Goal: Information Seeking & Learning: Learn about a topic

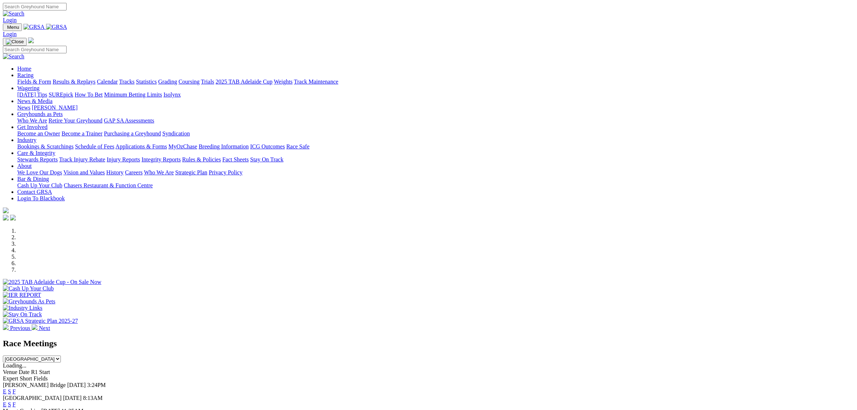
drag, startPoint x: 278, startPoint y: 26, endPoint x: 260, endPoint y: 33, distance: 19.2
click at [33, 72] on link "Racing" at bounding box center [25, 75] width 16 height 6
click at [51, 79] on link "Fields & Form" at bounding box center [34, 82] width 34 height 6
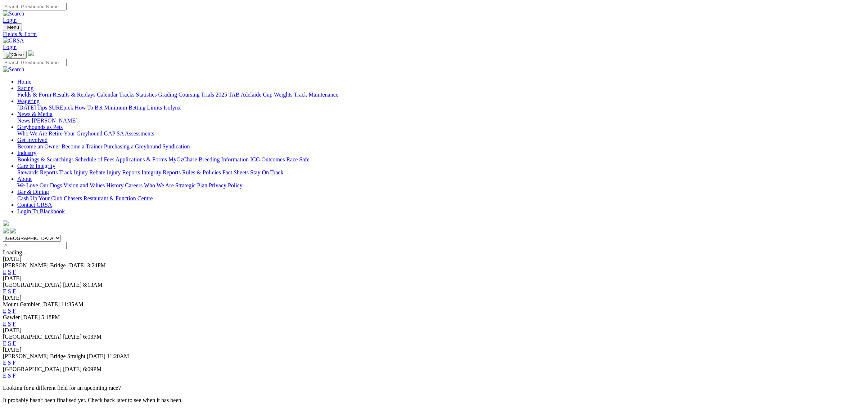
drag, startPoint x: 301, startPoint y: 92, endPoint x: 301, endPoint y: 98, distance: 5.4
click at [61, 235] on select "South Australia New South Wales Northern Territory Queensland Tasmania Victoria…" at bounding box center [32, 238] width 58 height 7
select select "QLD"
click at [61, 235] on select "South Australia New South Wales Northern Territory Queensland Tasmania Victoria…" at bounding box center [32, 238] width 58 height 7
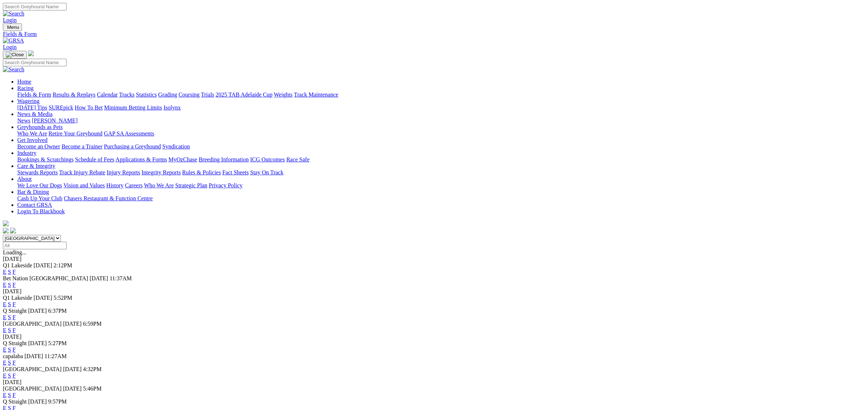
click at [6, 282] on link "E" at bounding box center [5, 285] width 4 height 6
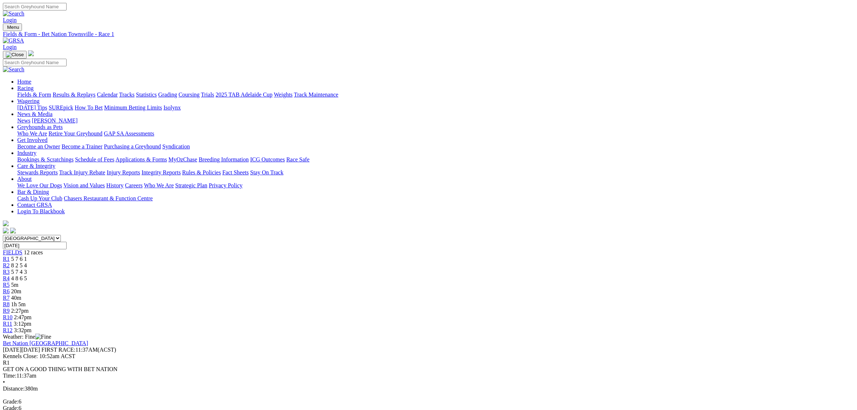
drag, startPoint x: 431, startPoint y: 111, endPoint x: 252, endPoint y: 130, distance: 179.9
click at [10, 288] on span "R6" at bounding box center [6, 291] width 7 height 6
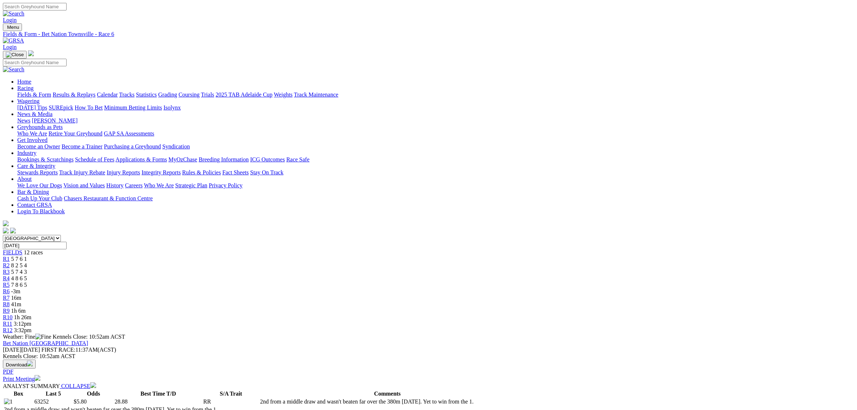
click at [21, 295] on span "16m" at bounding box center [16, 298] width 10 height 6
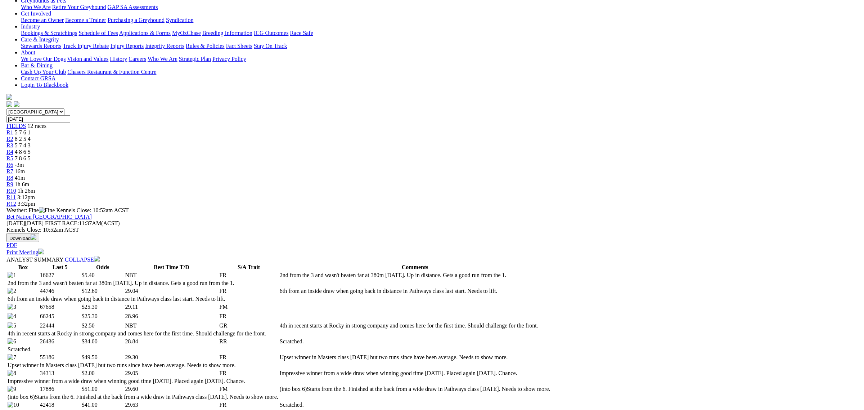
scroll to position [270, 0]
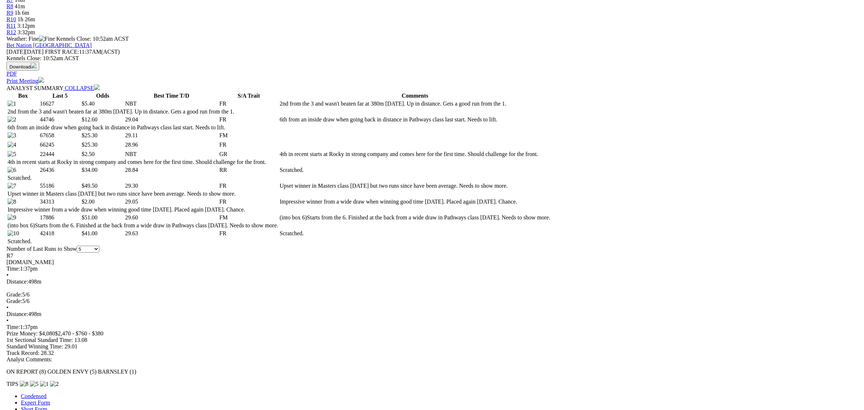
scroll to position [405, 0]
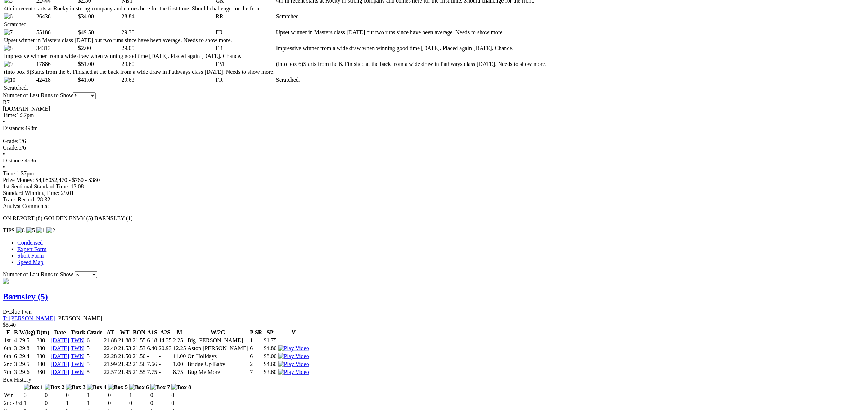
scroll to position [495, 0]
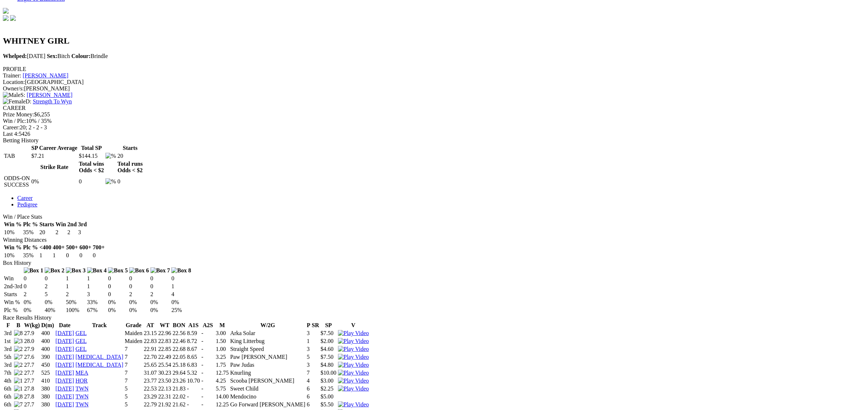
scroll to position [225, 0]
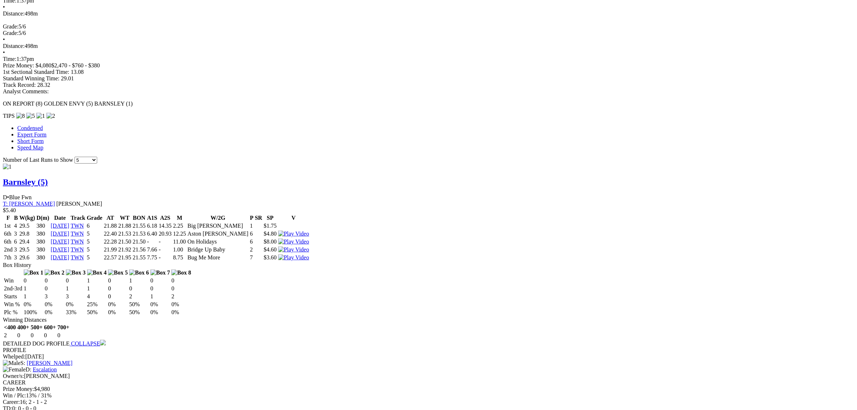
scroll to position [720, 0]
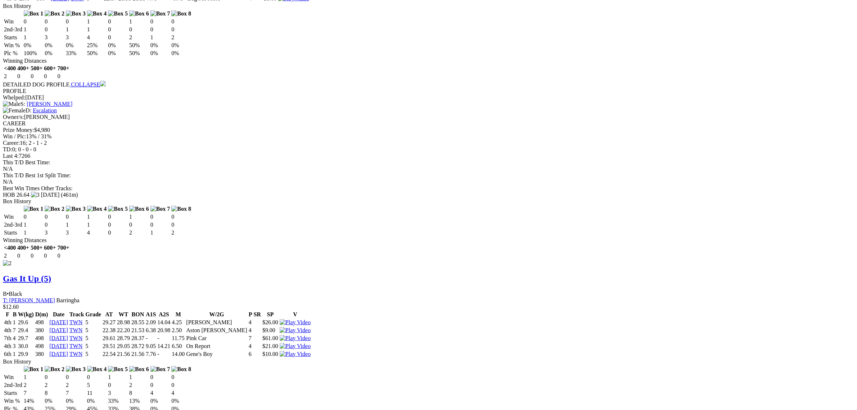
scroll to position [1035, 0]
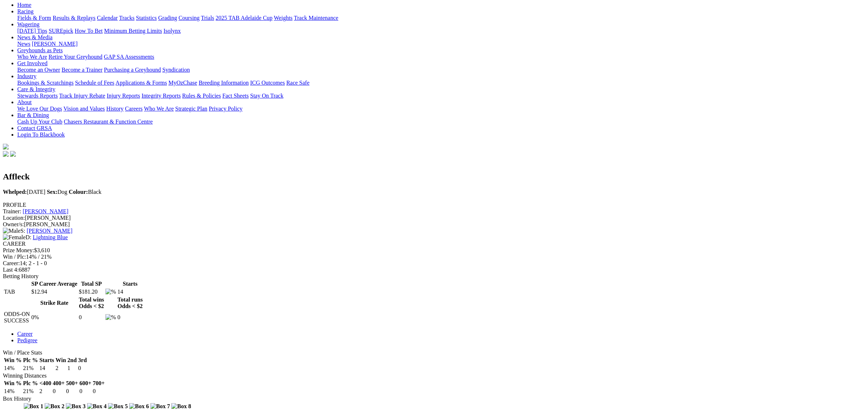
scroll to position [135, 0]
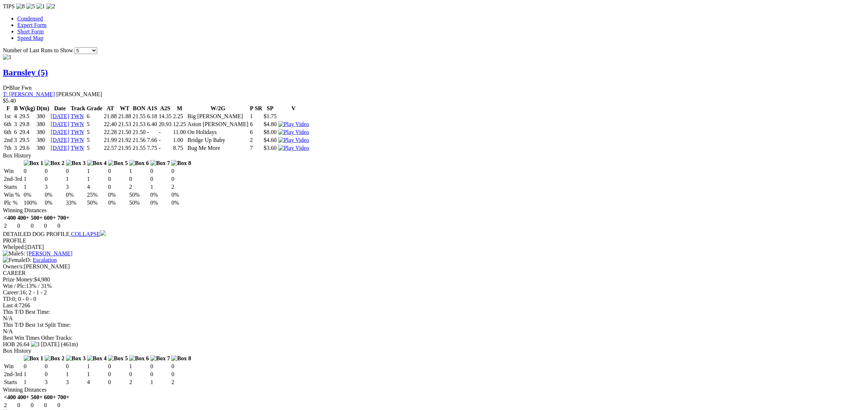
scroll to position [990, 0]
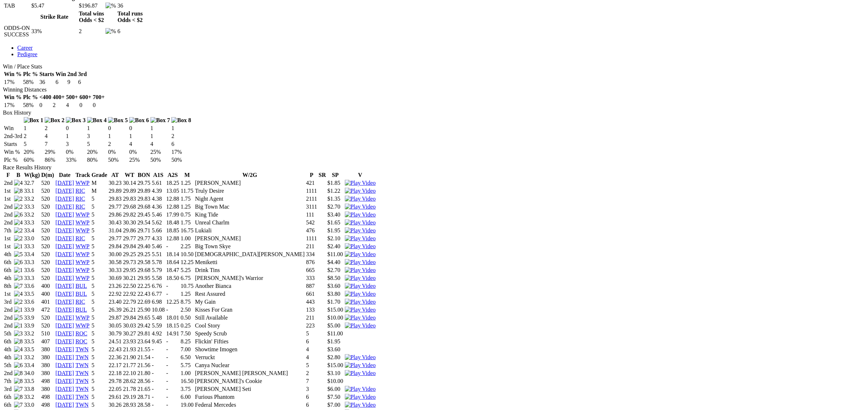
scroll to position [360, 0]
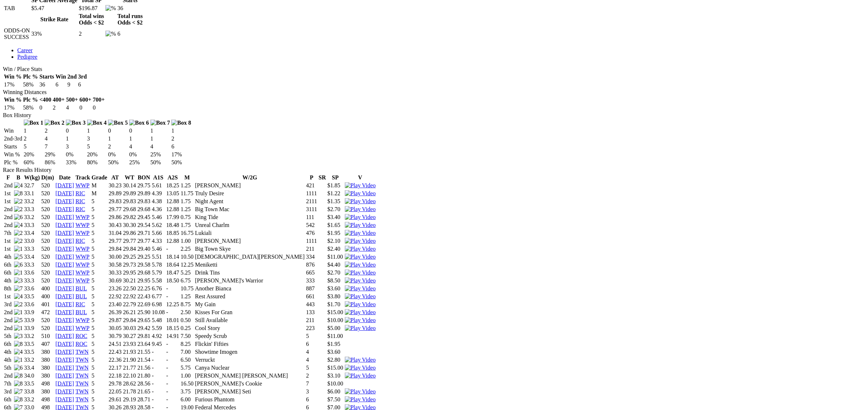
click at [376, 396] on img at bounding box center [360, 399] width 31 height 6
click at [376, 380] on td at bounding box center [361, 383] width 32 height 7
click at [55, 404] on td "498" at bounding box center [48, 407] width 14 height 7
click at [376, 404] on img at bounding box center [360, 407] width 31 height 6
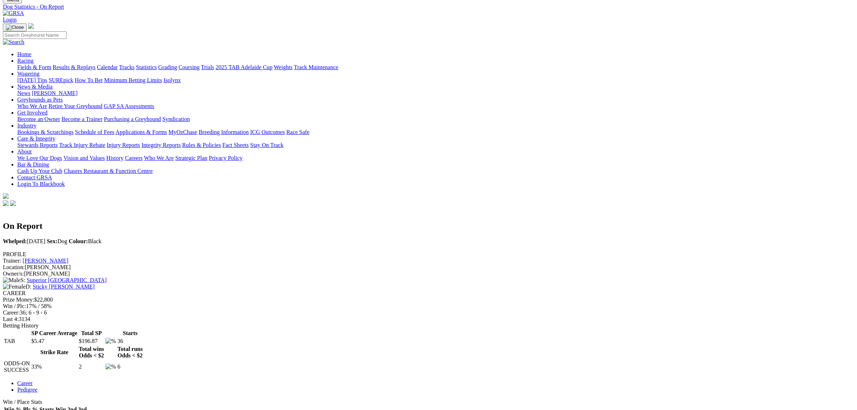
scroll to position [0, 0]
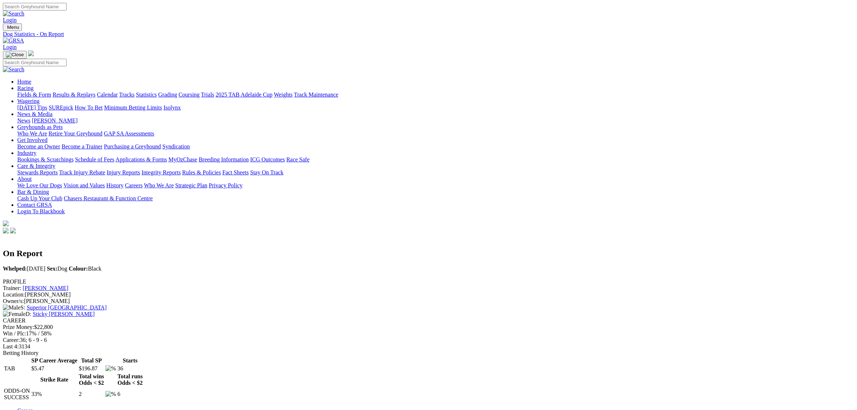
click at [51, 91] on link "Fields & Form" at bounding box center [34, 94] width 34 height 6
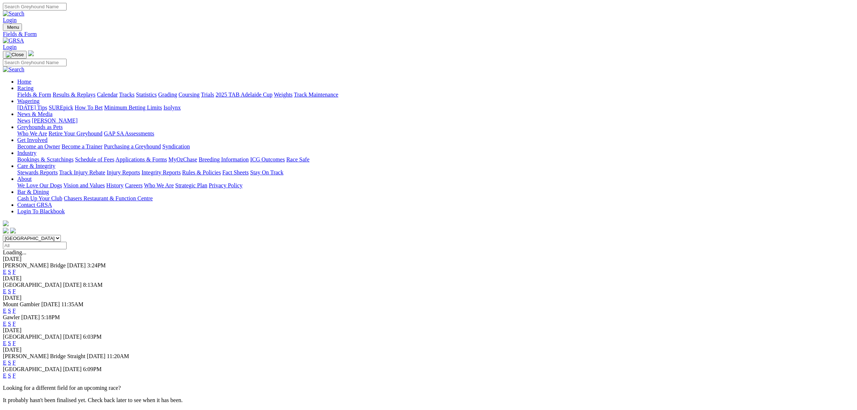
click at [61, 235] on select "[GEOGRAPHIC_DATA] [GEOGRAPHIC_DATA] [GEOGRAPHIC_DATA] [GEOGRAPHIC_DATA] [GEOGRA…" at bounding box center [32, 238] width 58 height 7
select select "[GEOGRAPHIC_DATA]"
click at [61, 235] on select "[GEOGRAPHIC_DATA] [GEOGRAPHIC_DATA] [GEOGRAPHIC_DATA] [GEOGRAPHIC_DATA] [GEOGRA…" at bounding box center [32, 238] width 58 height 7
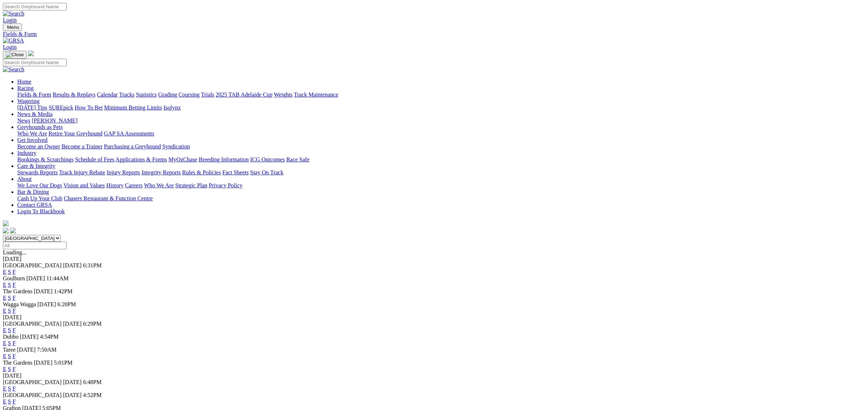
click at [6, 295] on link "E" at bounding box center [5, 298] width 4 height 6
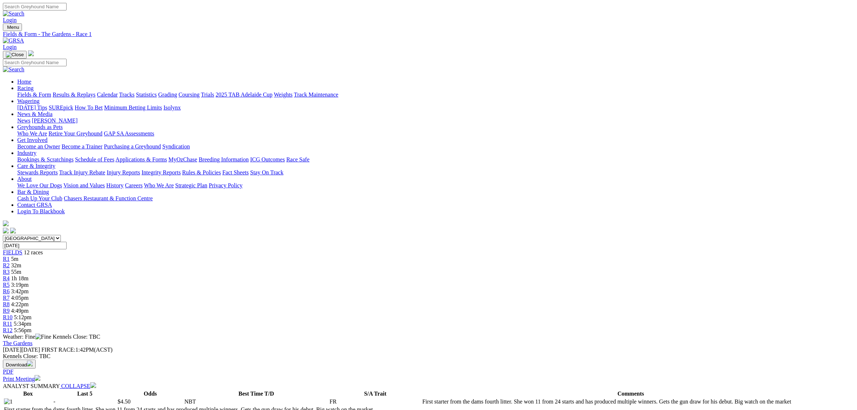
click at [283, 262] on div "R2 32m" at bounding box center [429, 265] width 852 height 6
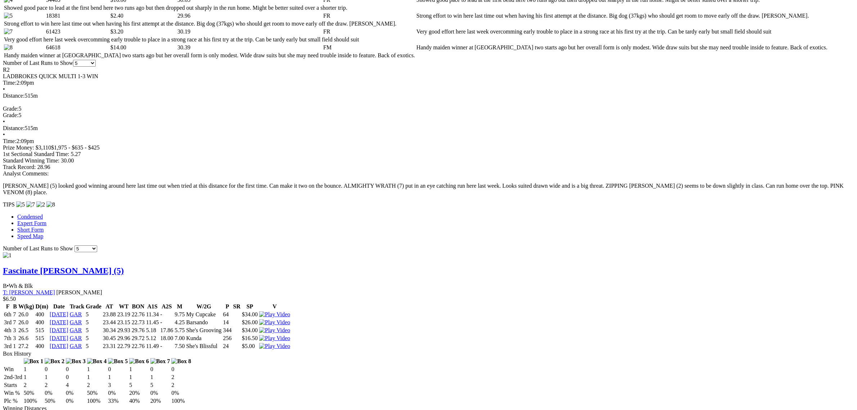
scroll to position [630, 0]
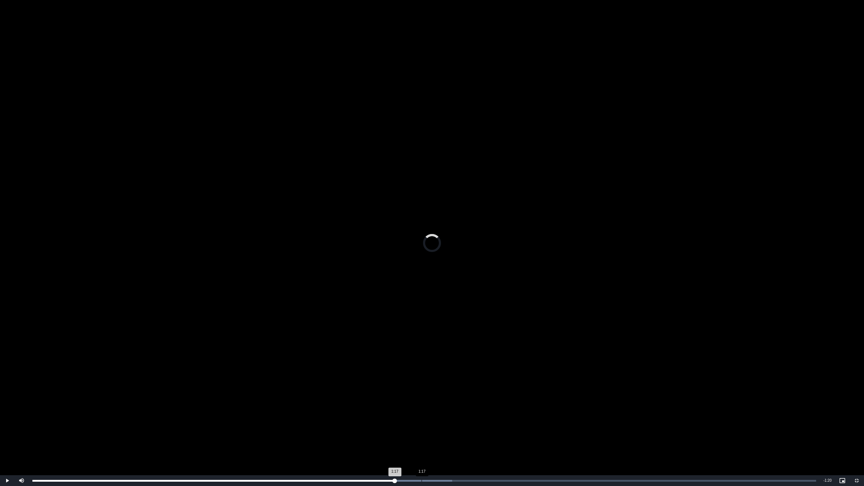
click at [422, 409] on div "Loaded : 53.56% 1:17 1:17" at bounding box center [424, 481] width 784 height 2
click at [446, 409] on div "Loaded : 53.56% 1:22 1:18" at bounding box center [424, 481] width 784 height 2
click at [465, 409] on div "Loaded : 57.38% 1:26 1:23" at bounding box center [424, 480] width 791 height 11
click at [478, 409] on div "Loaded : 61.21% 1:29 1:29" at bounding box center [424, 481] width 784 height 2
click at [491, 409] on div "Loaded : 61.21% 1:31 1:29" at bounding box center [424, 481] width 784 height 2
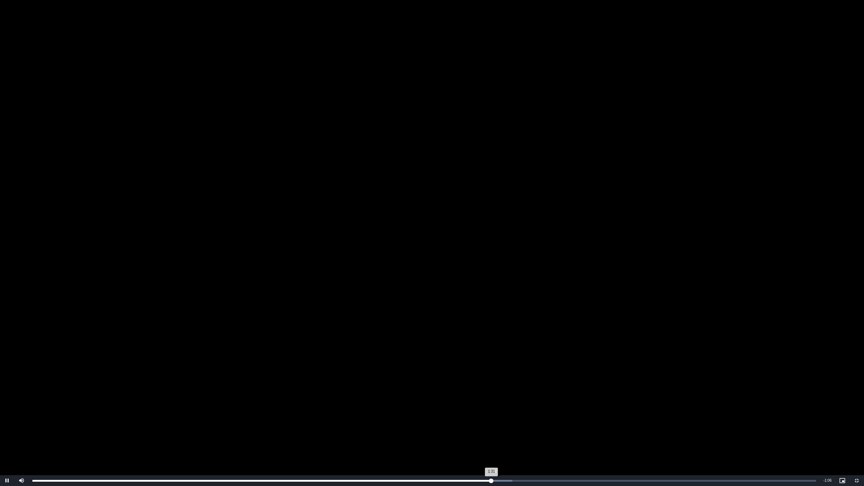
click at [508, 409] on div "Loaded : 61.21% 1:32 1:31" at bounding box center [424, 481] width 784 height 2
click at [508, 409] on div "1:35" at bounding box center [507, 481] width 0 height 2
click at [546, 409] on div "1:42" at bounding box center [546, 481] width 0 height 2
click at [562, 409] on div "Progress Bar" at bounding box center [483, 481] width 180 height 2
click at [577, 409] on div "Loaded : 72.68% 1:45 1:46" at bounding box center [424, 480] width 791 height 11
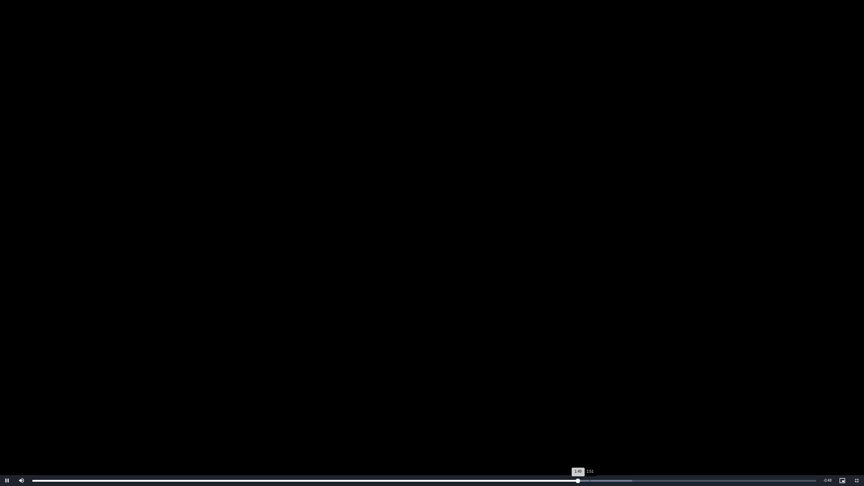
click at [593, 409] on div "Progress Bar" at bounding box center [534, 481] width 195 height 2
click at [600, 409] on div "1:53" at bounding box center [600, 481] width 0 height 2
click at [622, 409] on div "Loaded : 100.00% 1:57 2:01" at bounding box center [424, 480] width 791 height 11
click at [622, 409] on div "Loaded : 100.00% 1:57 1:59" at bounding box center [424, 480] width 791 height 11
click at [687, 409] on div "Loaded : 100.00% 2:10 2:09" at bounding box center [424, 480] width 791 height 11
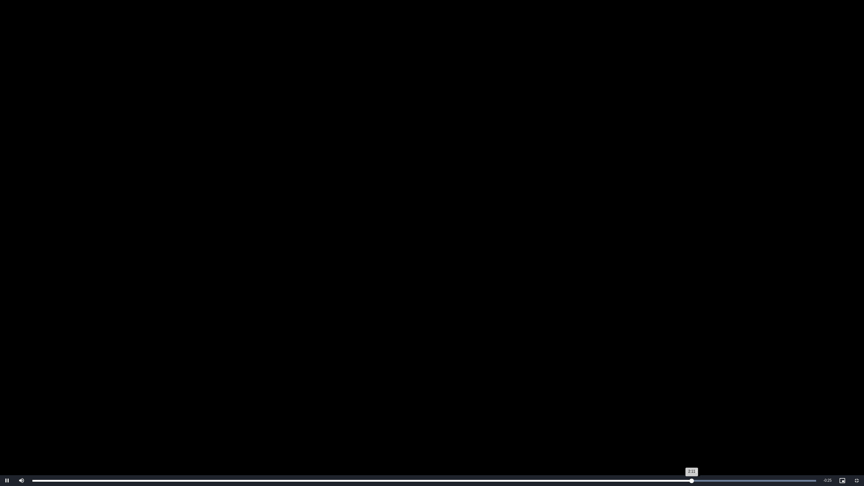
click at [692, 409] on div "2:11" at bounding box center [361, 481] width 659 height 2
click at [717, 409] on div "Loaded : 100.00% 2:16 2:15" at bounding box center [424, 480] width 791 height 11
click at [724, 409] on div "Loaded : 100.00% 2:18 2:16" at bounding box center [424, 480] width 791 height 11
click at [730, 409] on div "Loaded : 100.00% 2:19 2:18" at bounding box center [424, 480] width 791 height 11
click at [742, 409] on div "Loaded : 100.00% 2:21 2:19" at bounding box center [424, 480] width 791 height 11
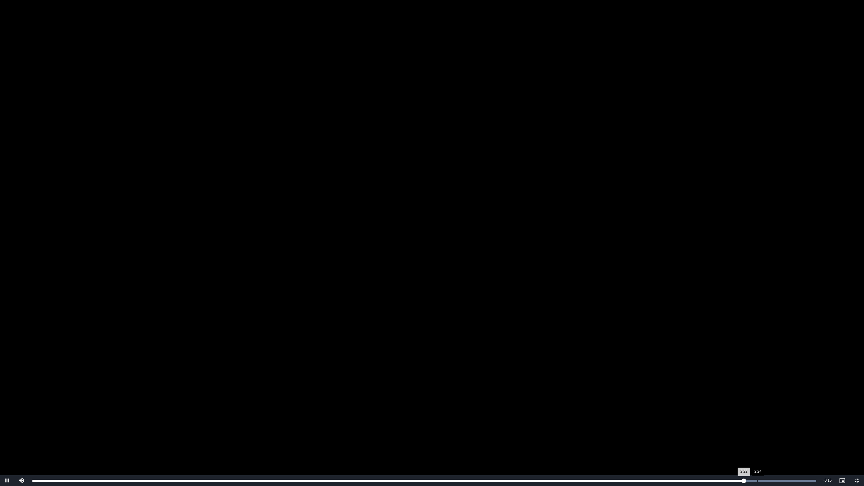
click at [757, 409] on div "Loaded : 100.00% 2:24 2:22" at bounding box center [424, 480] width 791 height 11
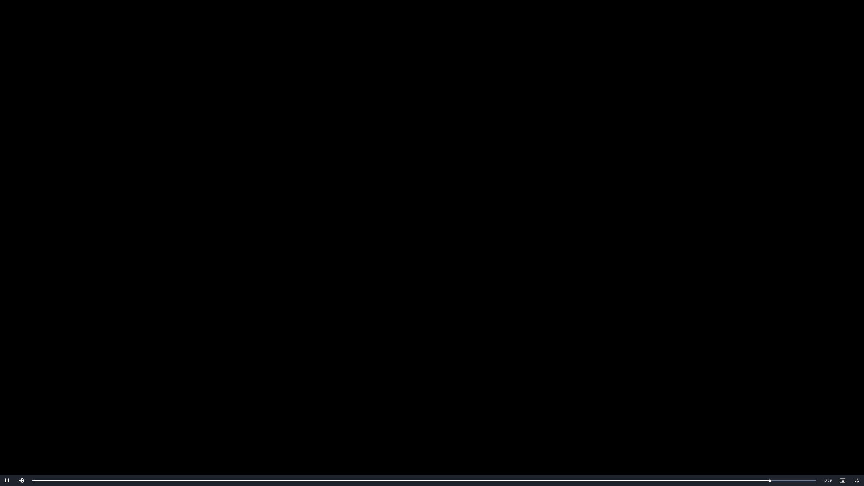
click at [644, 353] on video "To view this video please enable JavaScript, and consider upgrading to a web br…" at bounding box center [432, 243] width 864 height 486
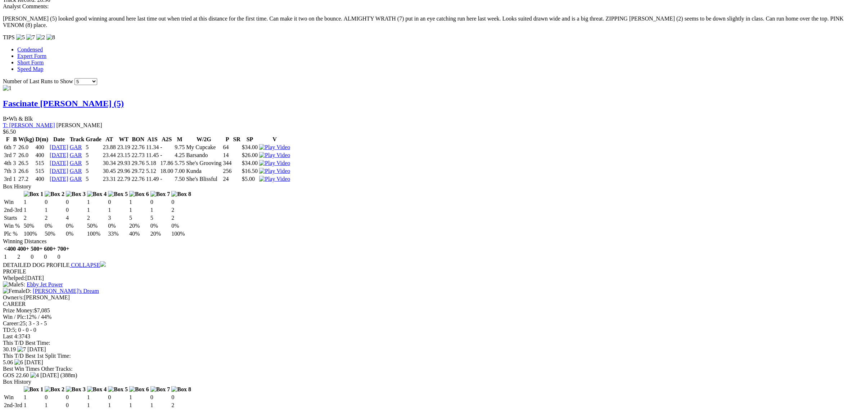
scroll to position [585, 0]
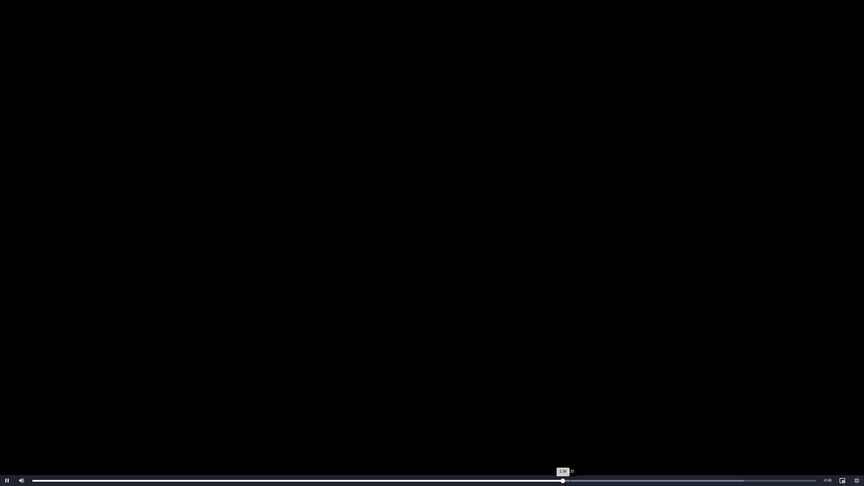
click at [573, 409] on div "Loaded : 90.74% 1:35 1:34" at bounding box center [424, 480] width 791 height 11
click at [592, 409] on div "Loaded : 90.74% 1:37 1:35" at bounding box center [424, 480] width 791 height 11
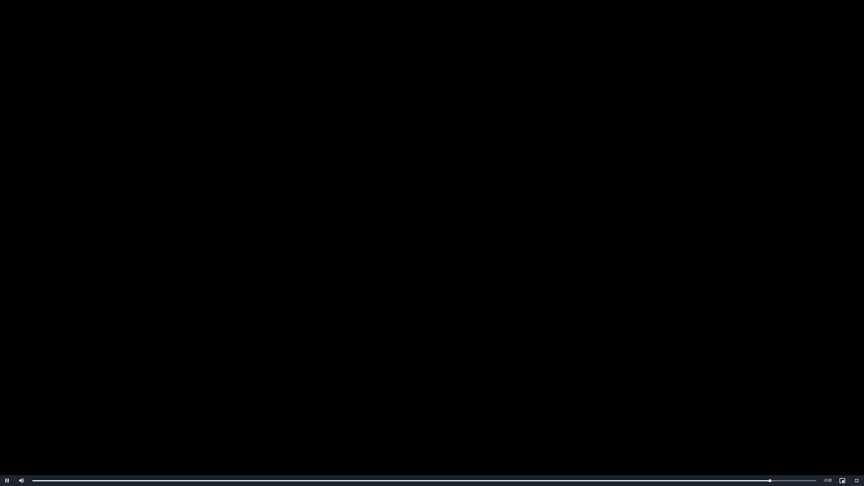
click at [778, 342] on video "To view this video please enable JavaScript, and consider upgrading to a web br…" at bounding box center [432, 243] width 864 height 486
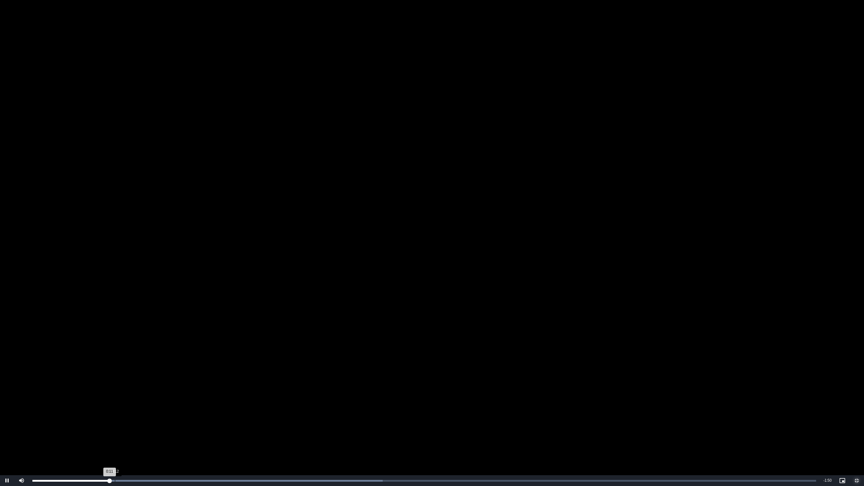
click at [116, 409] on div "Loaded : 44.67% 0:12 0:11" at bounding box center [424, 480] width 791 height 11
click at [138, 409] on div "Loaded : 44.67% 0:14 0:13" at bounding box center [424, 480] width 791 height 11
click at [143, 409] on div "0:17" at bounding box center [87, 481] width 111 height 2
click at [156, 409] on div "Loaded : 59.56% 0:19 0:20" at bounding box center [424, 480] width 791 height 11
click at [145, 409] on div "Loaded : 59.56% 0:17 0:19" at bounding box center [424, 480] width 791 height 11
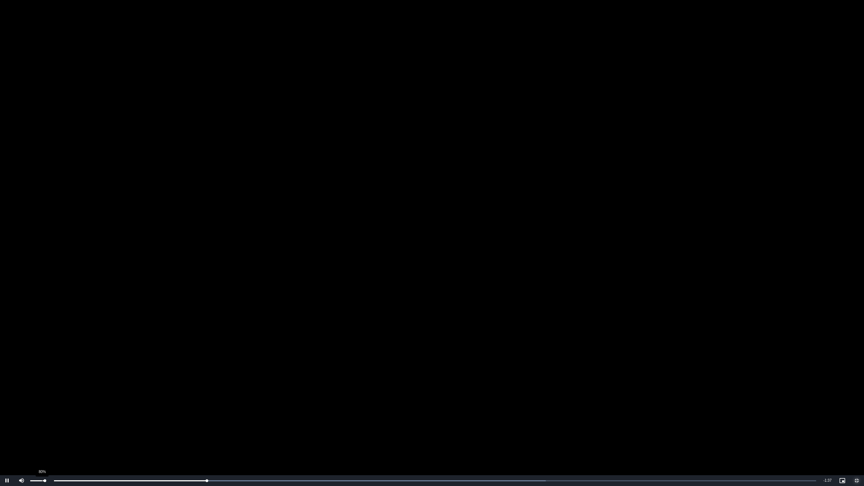
click at [41, 409] on div "Volume Level" at bounding box center [37, 480] width 15 height 1
click at [468, 409] on div "Loaded : 69.49% 1:07 0:27" at bounding box center [424, 480] width 791 height 11
click at [510, 409] on div "Loaded : 69.49% 1:08 1:07" at bounding box center [424, 480] width 791 height 11
click at [584, 409] on div "Loaded : 74.45% 1:25 1:14" at bounding box center [424, 480] width 791 height 11
click at [607, 409] on div "Loaded : 79.42% 1:27 1:25" at bounding box center [424, 480] width 791 height 11
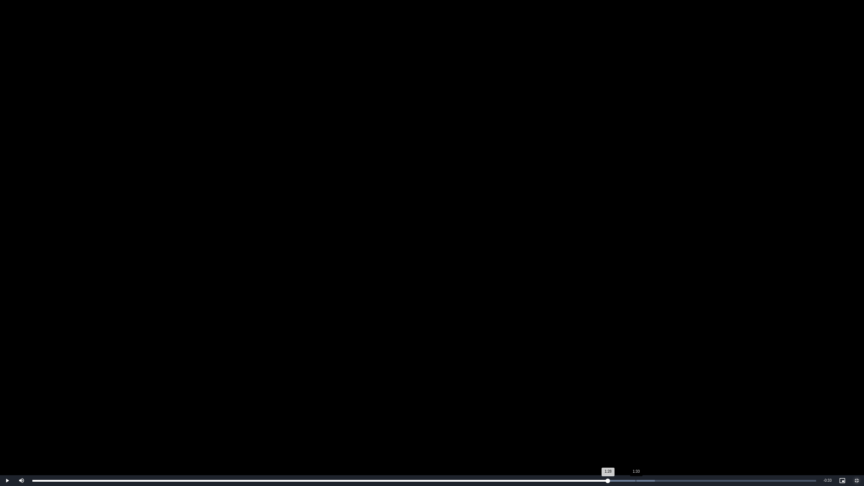
click at [636, 409] on div "Loaded : 79.42% 1:33 1:28" at bounding box center [424, 480] width 791 height 11
click at [658, 409] on div "Progress Bar" at bounding box center [577, 481] width 233 height 2
click at [658, 409] on div "1:36" at bounding box center [657, 481] width 0 height 2
click at [674, 409] on div "1:38" at bounding box center [673, 481] width 0 height 2
click at [701, 409] on div "Loaded : 89.35% 1:43 1:41" at bounding box center [424, 480] width 791 height 11
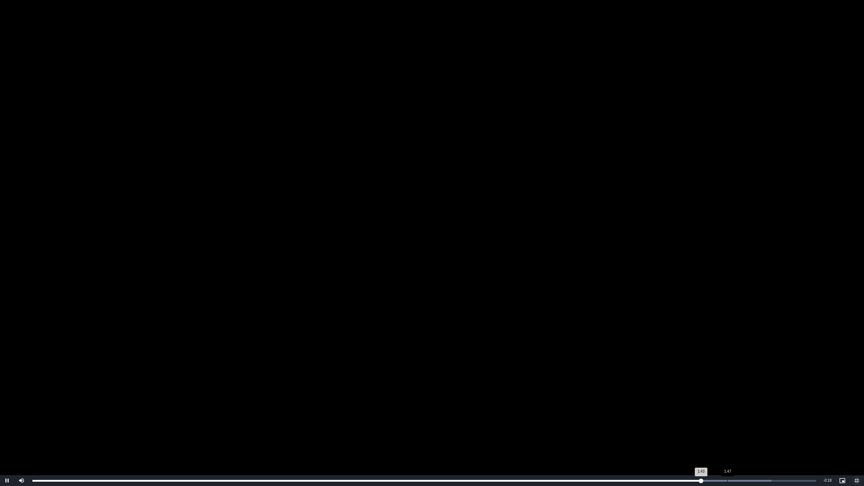
click at [728, 409] on div "Loaded : 94.31% 1:47 1:43" at bounding box center [424, 480] width 791 height 11
click at [761, 409] on div "Loaded : 94.31% 1:51 1:47" at bounding box center [424, 480] width 791 height 11
click at [785, 409] on div "Loaded : 100.00% 1:55 1:52" at bounding box center [424, 480] width 791 height 11
click at [315, 409] on div "Loaded : 100.00% 0:43 1:56" at bounding box center [424, 480] width 791 height 11
click at [403, 409] on div "Loaded : 49.86% 0:56 0:43" at bounding box center [424, 480] width 791 height 11
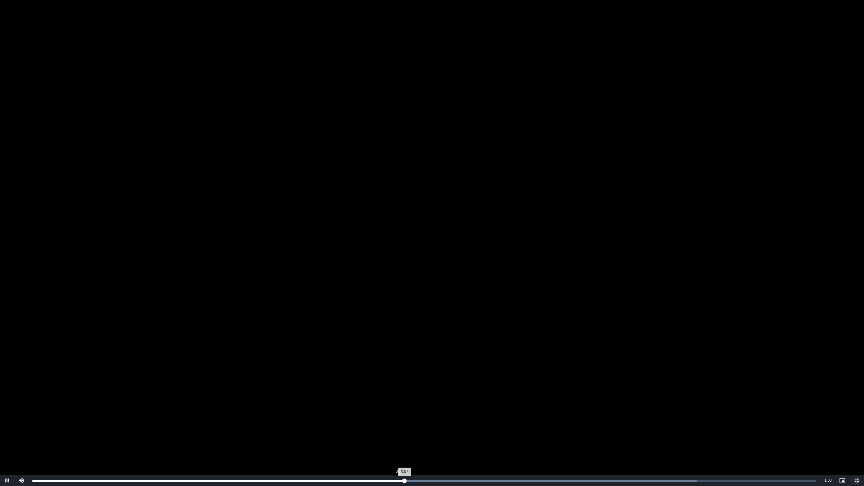
click at [399, 409] on div "0:56" at bounding box center [399, 481] width 0 height 2
click at [493, 409] on div "Loaded : 100.00% 1:10 1:05" at bounding box center [424, 480] width 791 height 11
click at [529, 409] on div "Loaded : 100.00% 1:16 1:11" at bounding box center [424, 480] width 791 height 11
click at [574, 409] on div "Loaded : 100.00% 1:17 1:16" at bounding box center [424, 480] width 791 height 11
click at [608, 409] on div "Loaded : 100.00% 1:28 1:23" at bounding box center [424, 480] width 791 height 11
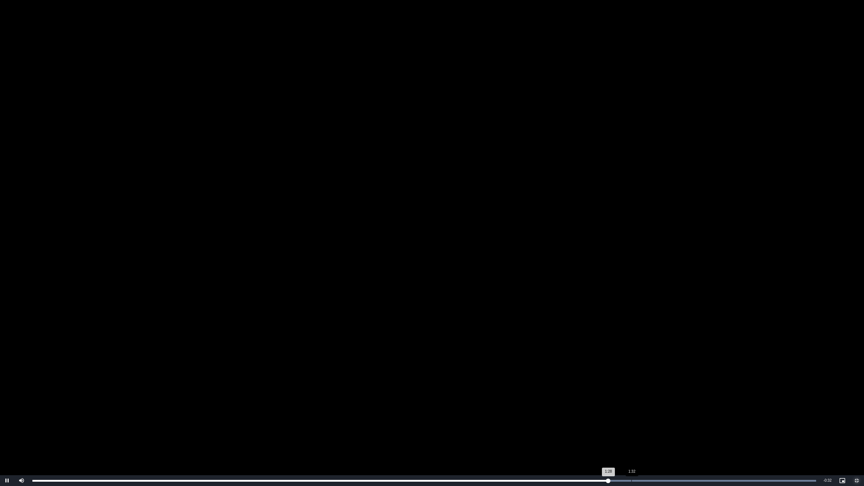
click at [649, 409] on div "Loaded : 100.00% 1:32 1:28" at bounding box center [424, 480] width 791 height 11
click at [685, 409] on div "Loaded : 100.00% 1:40 1:35" at bounding box center [424, 480] width 791 height 11
click at [721, 409] on div "Loaded : 100.00% 1:45 1:40" at bounding box center [424, 480] width 791 height 11
click at [753, 409] on div "Loaded : 100.00% 1:50 1:50" at bounding box center [424, 480] width 791 height 11
click at [774, 409] on div "Loaded : 100.00% 1:53 1:50" at bounding box center [424, 480] width 791 height 11
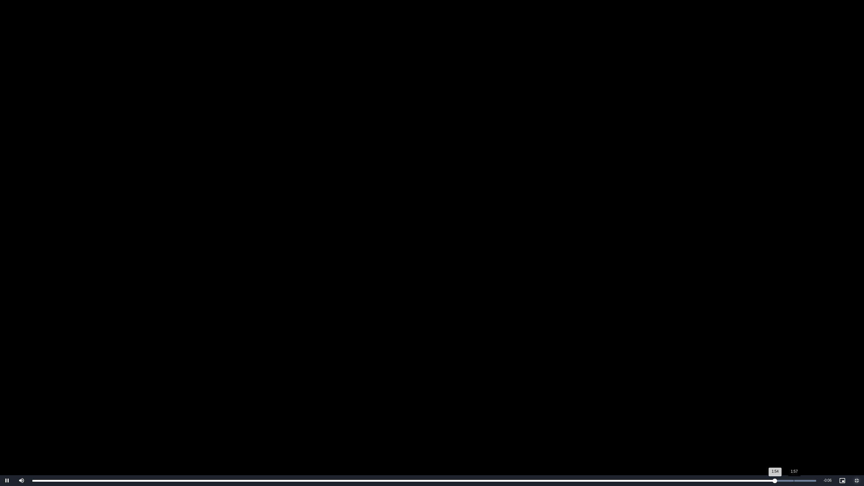
click at [794, 409] on div "Loaded : 100.00% 1:57 1:54" at bounding box center [424, 480] width 791 height 11
click at [803, 409] on div "Loaded : 100.00% 1:58 1:57" at bounding box center [424, 480] width 791 height 11
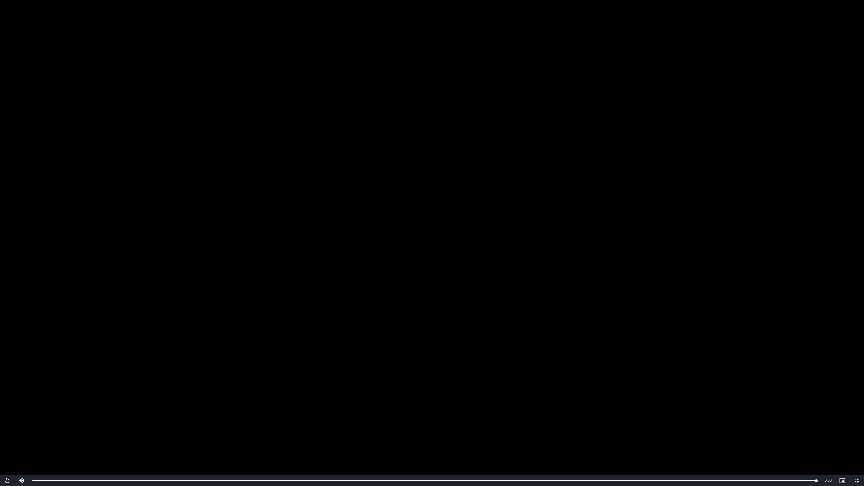
click at [323, 321] on video "To view this video please enable JavaScript, and consider upgrading to a web br…" at bounding box center [432, 243] width 864 height 486
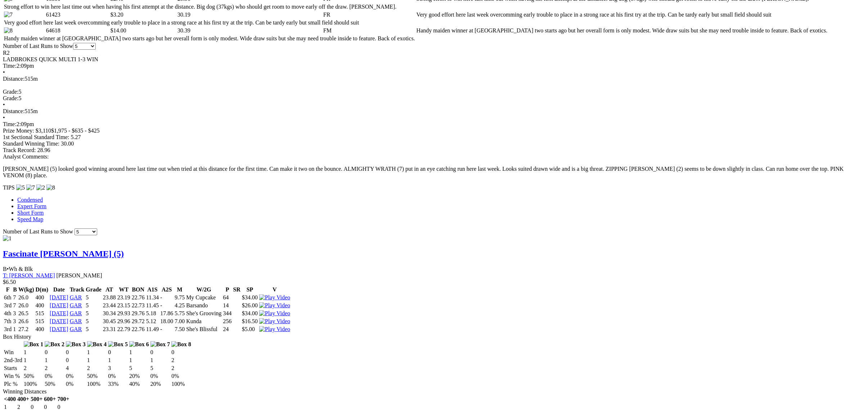
scroll to position [405, 0]
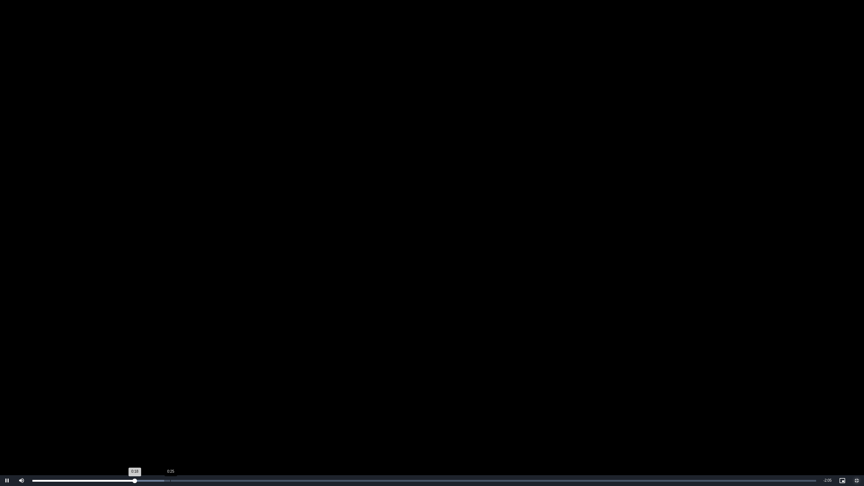
click at [171, 409] on div "Loaded : 16.80% 0:25 0:18" at bounding box center [424, 480] width 791 height 11
click at [161, 409] on div "Loaded : 29.40% 0:23 0:27" at bounding box center [424, 480] width 791 height 11
click at [240, 409] on div "Loaded : 67.20% 0:37 0:33" at bounding box center [424, 480] width 791 height 11
click at [301, 409] on div "Loaded : 67.20% 0:48 0:49" at bounding box center [424, 480] width 791 height 11
click at [350, 409] on div "Progress Bar" at bounding box center [345, 481] width 428 height 2
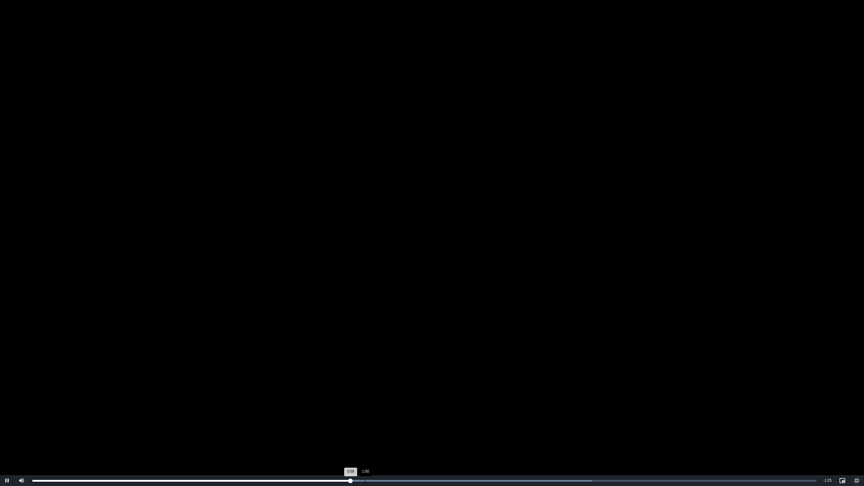
click at [402, 409] on div "Progress Bar" at bounding box center [370, 481] width 444 height 2
click at [459, 409] on div "1:17" at bounding box center [458, 481] width 0 height 2
click at [522, 409] on div "Loaded : 79.80% 1:29 1:18" at bounding box center [424, 480] width 791 height 11
click at [585, 409] on div "Loaded : 79.80% 1:40 1:29" at bounding box center [424, 480] width 791 height 11
click at [593, 409] on div "Loaded : 88.20% 1:42 1:41" at bounding box center [424, 480] width 791 height 11
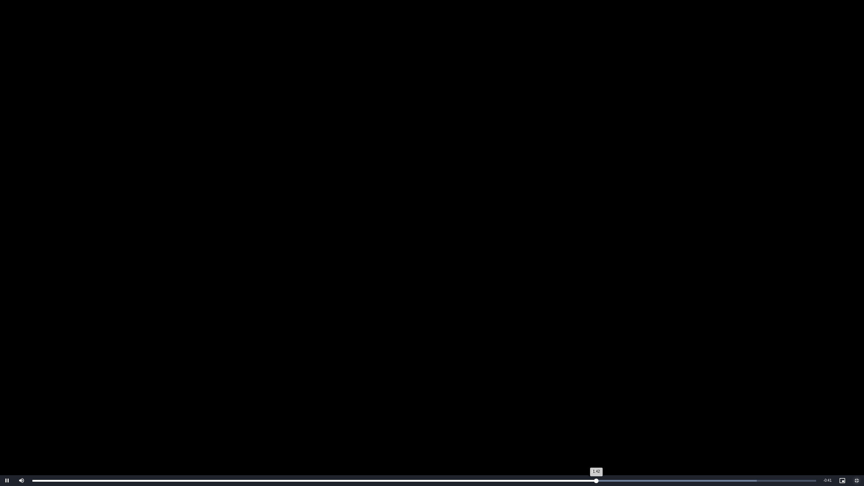
click at [611, 409] on div "Loaded : 92.40% 1:42 1:42" at bounding box center [424, 480] width 791 height 11
click at [595, 409] on div "Loaded : 92.40% 1:45 1:46" at bounding box center [424, 480] width 791 height 11
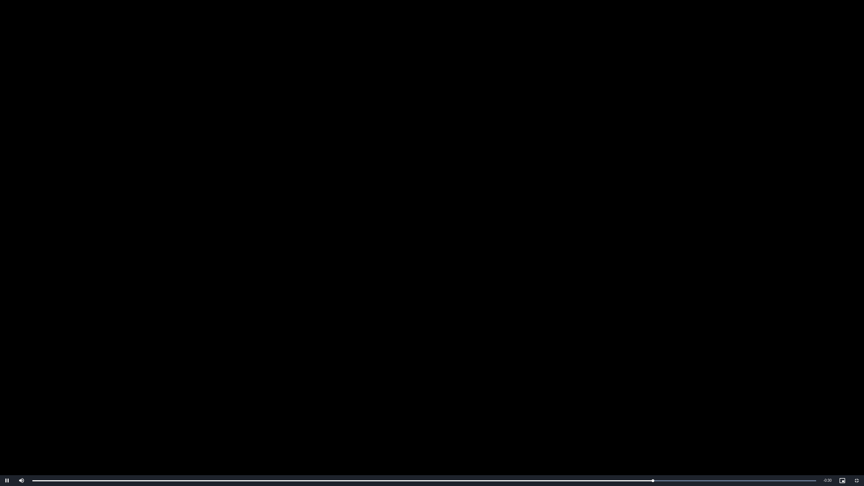
click at [363, 382] on video "To view this video please enable JavaScript, and consider upgrading to a web br…" at bounding box center [432, 243] width 864 height 486
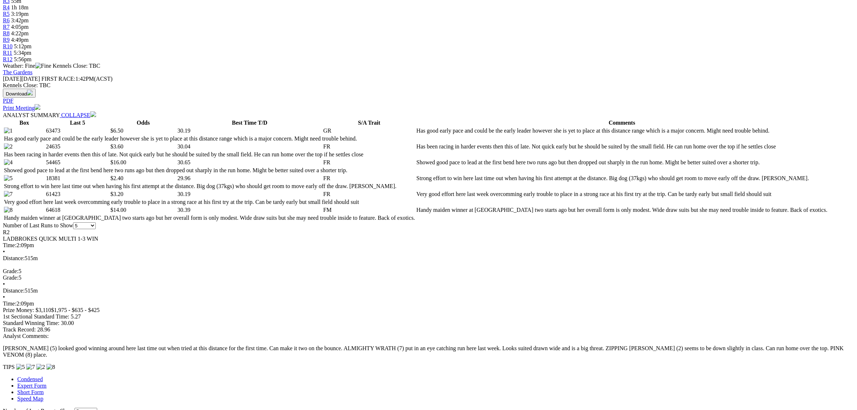
scroll to position [270, 0]
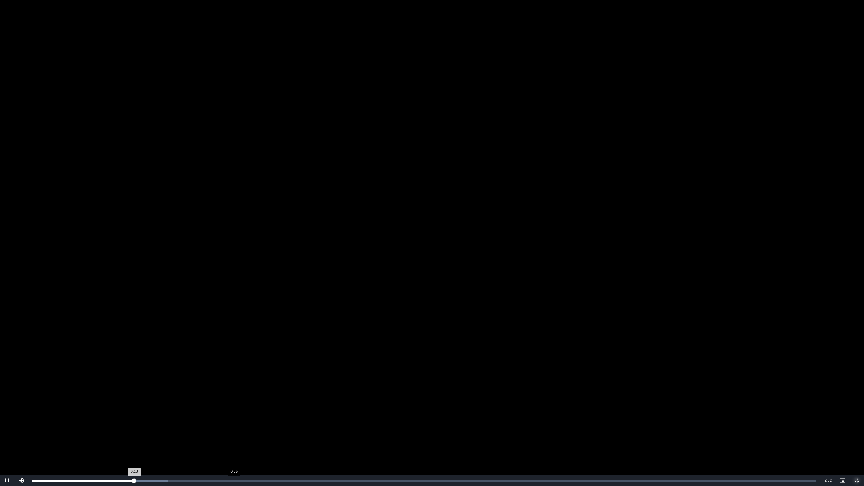
click at [237, 409] on div "Loaded : 17.28% 0:35 0:18" at bounding box center [424, 480] width 791 height 11
click at [212, 409] on div "Loaded : 0.00% 0:31 0:36" at bounding box center [424, 480] width 791 height 11
click at [189, 409] on div "0:27" at bounding box center [189, 481] width 0 height 2
click at [168, 409] on div "Loaded : 34.57% 0:24 0:28" at bounding box center [424, 480] width 791 height 11
click at [337, 409] on div "Loaded : 77.78% 0:53 0:44" at bounding box center [424, 480] width 791 height 11
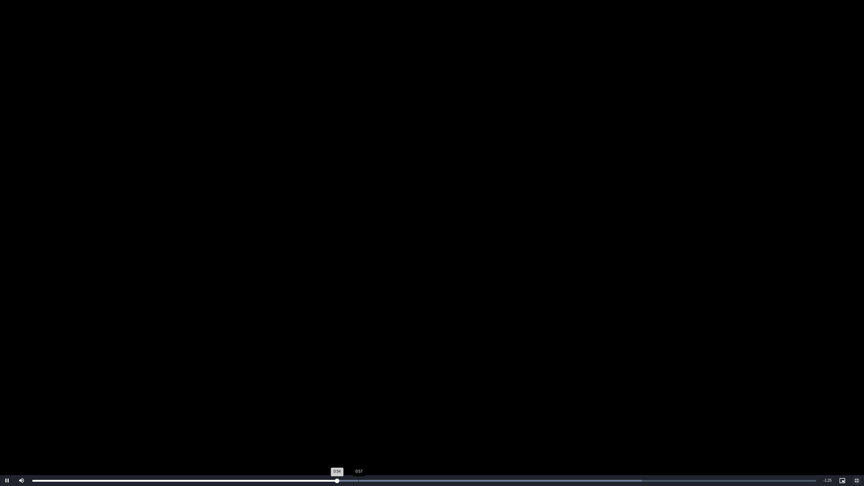
click at [409, 409] on div "Loaded : 77.78% 0:57 0:54" at bounding box center [424, 480] width 791 height 11
click at [484, 409] on div "Loaded : 77.78% 1:17 1:06" at bounding box center [424, 480] width 791 height 11
click at [556, 409] on div "Loaded : 82.10% 1:26 1:20" at bounding box center [424, 480] width 791 height 11
click at [598, 409] on div "Loaded : 82.10% 1:40 1:33" at bounding box center [424, 480] width 791 height 11
click at [857, 409] on span "Video Player" at bounding box center [857, 481] width 14 height 0
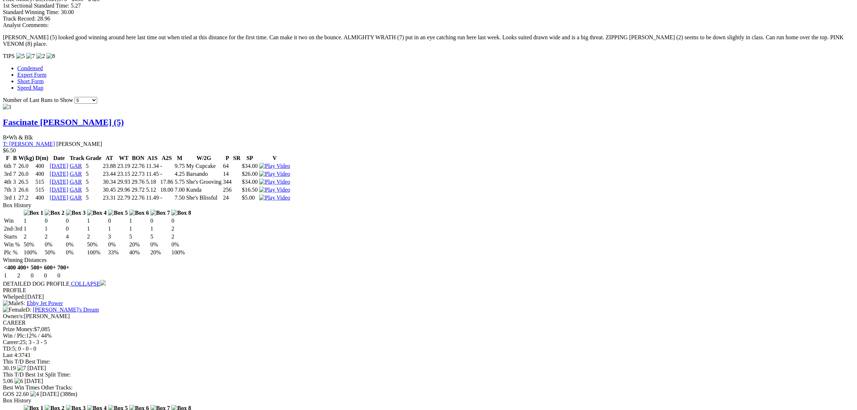
scroll to position [585, 0]
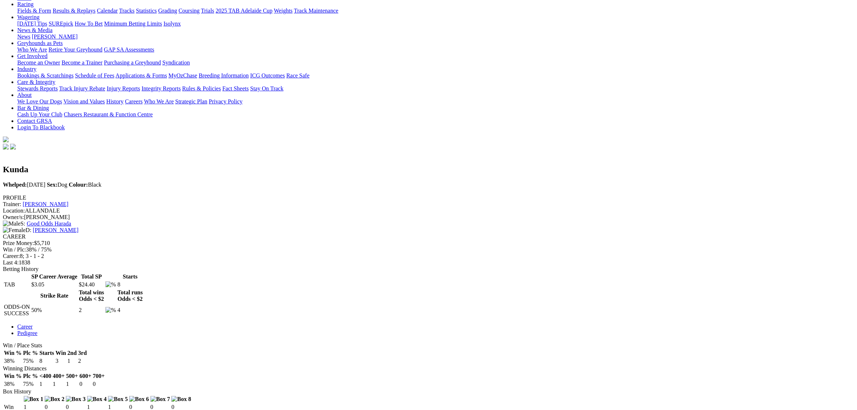
scroll to position [90, 0]
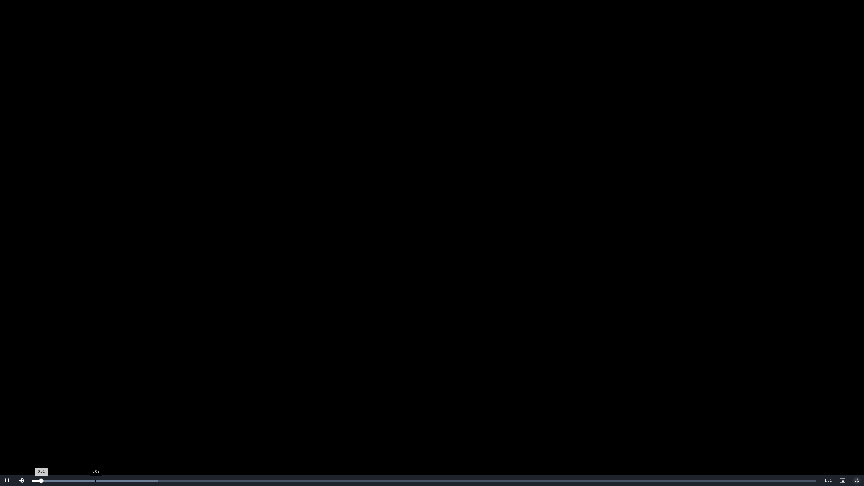
click at [95, 409] on div "Loaded : 16.09% 0:09 0:01" at bounding box center [424, 480] width 791 height 11
click at [161, 409] on div "Loaded : 16.09% 0:09 0:09" at bounding box center [424, 480] width 791 height 11
click at [204, 409] on div "Loaded : 21.45% 0:24 0:19" at bounding box center [424, 480] width 791 height 11
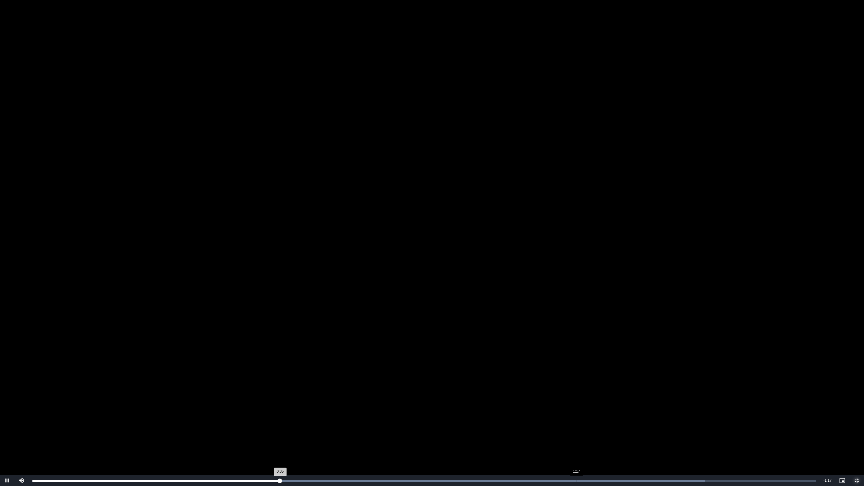
click at [577, 409] on div "Loaded : 85.80% 1:17 0:35" at bounding box center [424, 480] width 791 height 11
click at [624, 409] on div "Progress Bar" at bounding box center [537, 481] width 336 height 2
click at [646, 409] on div "Loaded : 100.00% 1:27 1:34" at bounding box center [424, 480] width 791 height 11
click at [605, 409] on div "Loaded : 100.00% 1:27 1:27" at bounding box center [424, 480] width 791 height 11
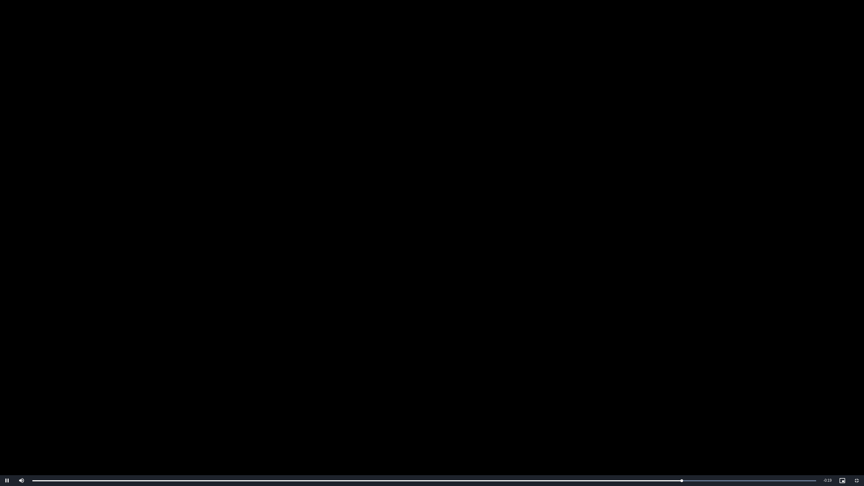
click at [535, 351] on video "To view this video please enable JavaScript, and consider upgrading to a web br…" at bounding box center [432, 243] width 864 height 486
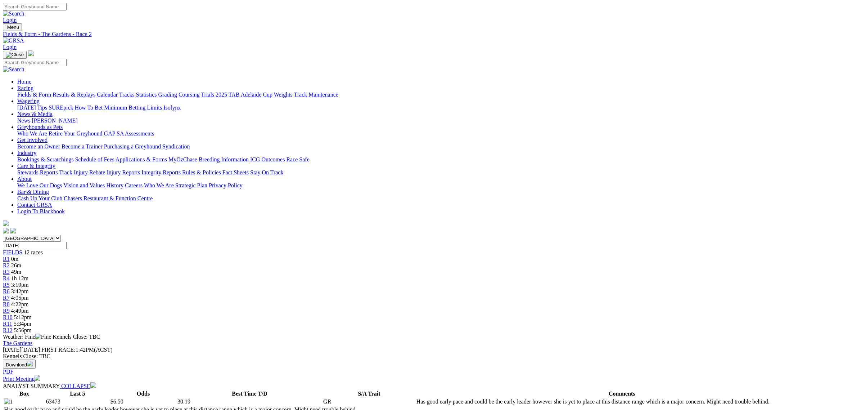
click at [51, 91] on link "Fields & Form" at bounding box center [34, 94] width 34 height 6
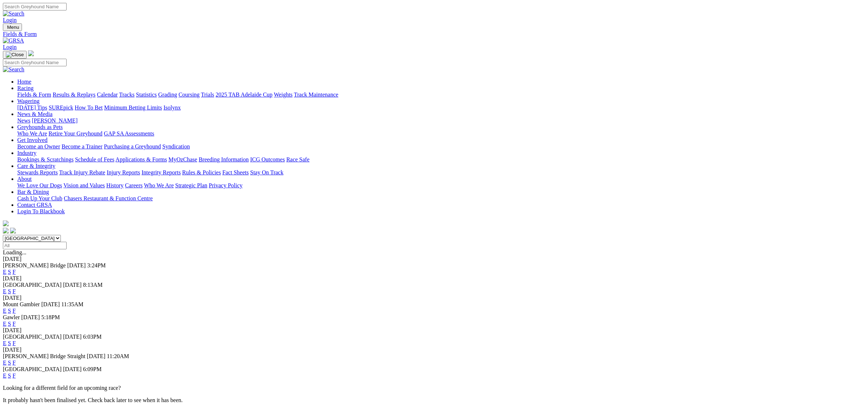
click at [61, 235] on select "[GEOGRAPHIC_DATA] [GEOGRAPHIC_DATA] [GEOGRAPHIC_DATA] [GEOGRAPHIC_DATA] [GEOGRA…" at bounding box center [32, 238] width 58 height 7
select select "QLD"
click at [61, 235] on select "[GEOGRAPHIC_DATA] [GEOGRAPHIC_DATA] [GEOGRAPHIC_DATA] [GEOGRAPHIC_DATA] [GEOGRA…" at bounding box center [32, 238] width 58 height 7
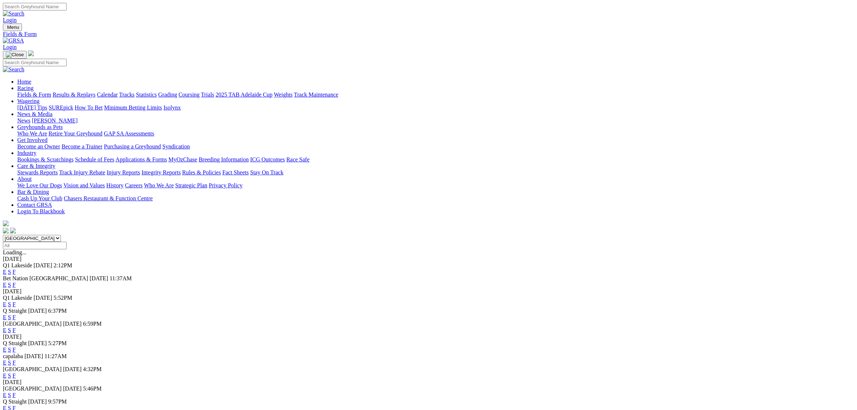
click at [6, 269] on link "E" at bounding box center [5, 272] width 4 height 6
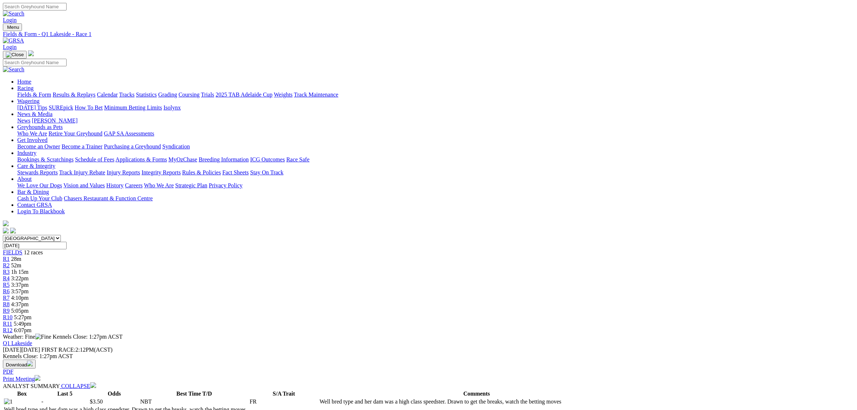
click at [51, 91] on link "Fields & Form" at bounding box center [34, 94] width 34 height 6
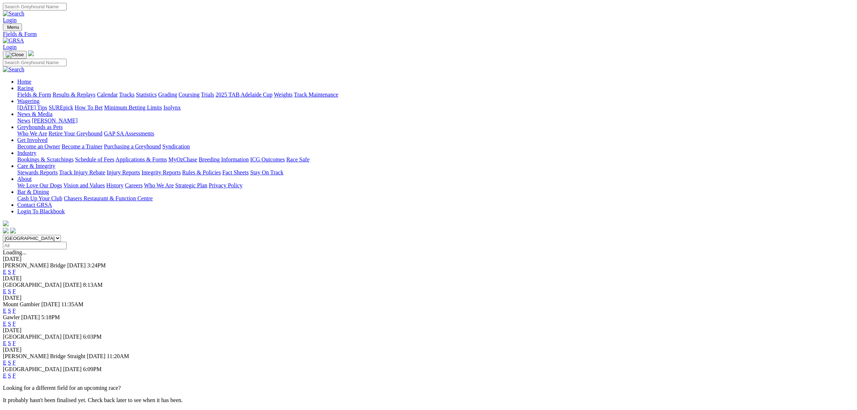
click at [61, 235] on select "South Australia New South Wales Northern Territory Queensland Tasmania Victoria…" at bounding box center [32, 238] width 58 height 7
select select "QLD"
click at [61, 235] on select "South Australia New South Wales Northern Territory Queensland Tasmania Victoria…" at bounding box center [32, 238] width 58 height 7
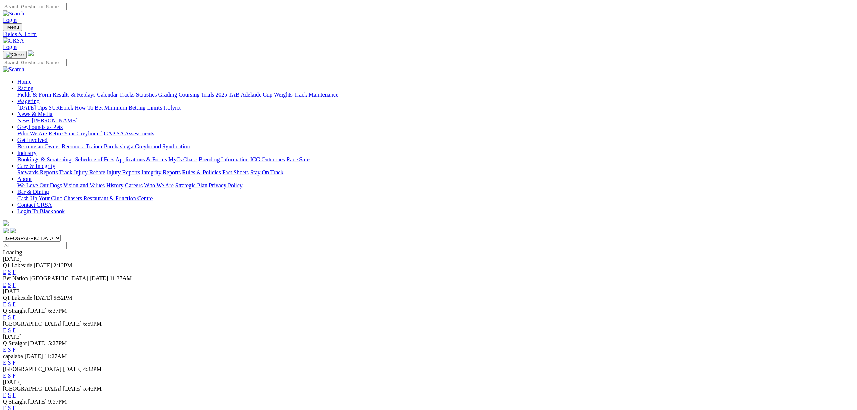
click at [6, 282] on link "E" at bounding box center [5, 285] width 4 height 6
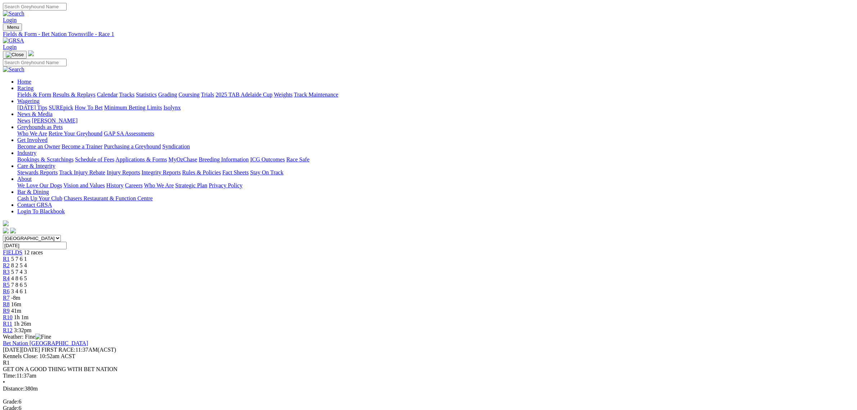
click at [562, 314] on div "R10 1h 1m" at bounding box center [429, 317] width 852 height 6
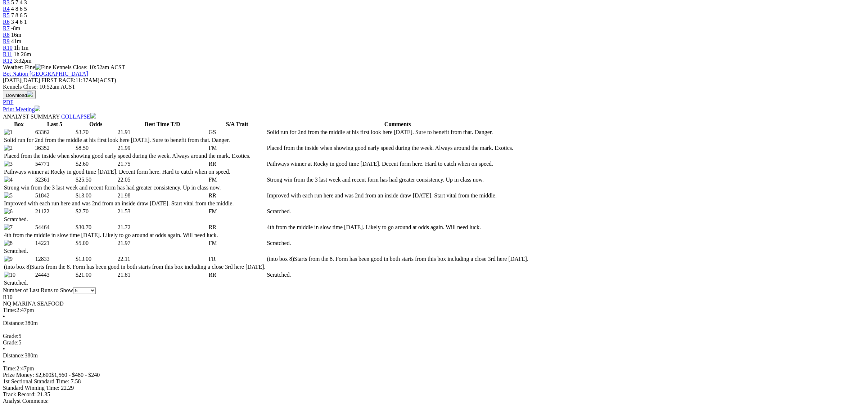
scroll to position [270, 0]
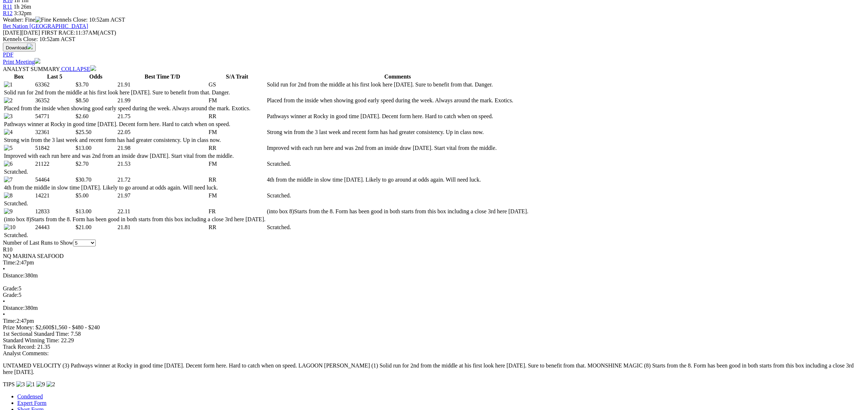
scroll to position [360, 0]
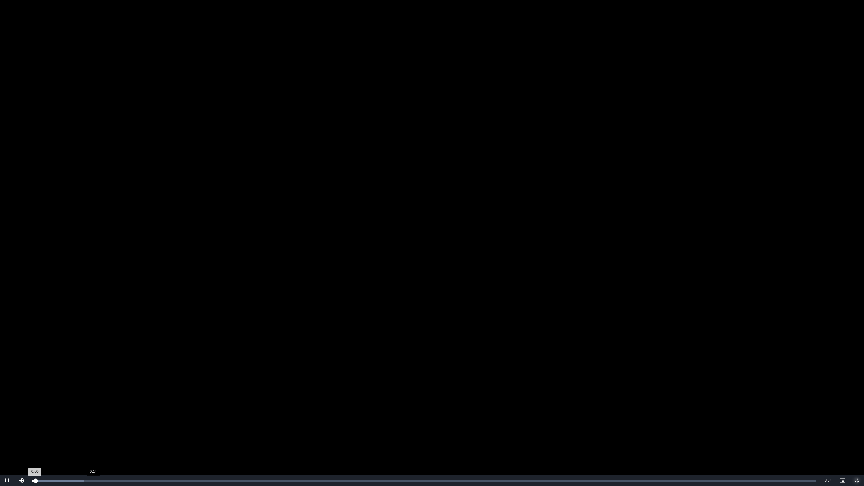
click at [72, 409] on div "Loaded : 6.53% 0:14 0:00" at bounding box center [424, 480] width 791 height 11
click at [85, 409] on div "Loaded : 6.53% 0:12 0:09" at bounding box center [424, 480] width 791 height 11
click at [98, 409] on div "Loaded : 9.79% 0:15 0:12" at bounding box center [424, 480] width 791 height 11
click at [116, 409] on div "Loaded : 13.06% 0:19 0:15" at bounding box center [424, 480] width 791 height 11
click at [136, 409] on div "Loaded : 13.06% 0:20 0:19" at bounding box center [424, 480] width 791 height 11
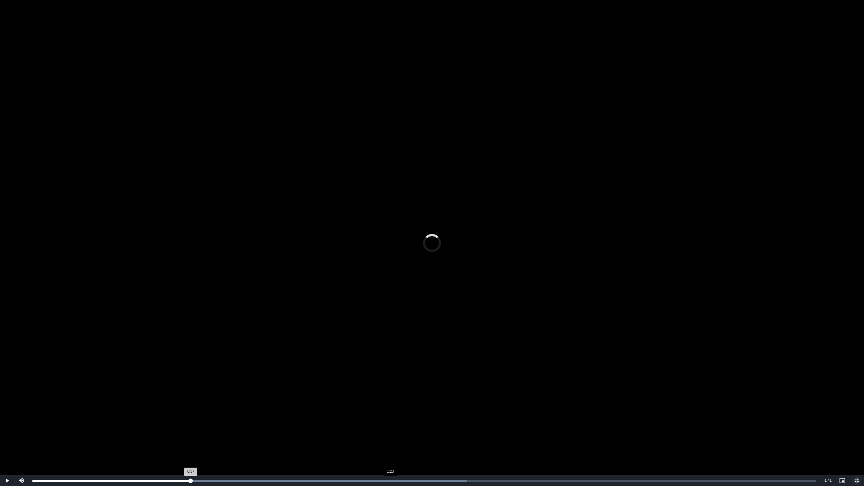
click at [390, 409] on div "Loaded : 55.49% 1:23 0:37" at bounding box center [424, 480] width 791 height 11
click at [436, 409] on div "Loaded : 55.49% 1:34 1:24" at bounding box center [424, 480] width 791 height 11
click at [480, 409] on div "Loaded : 58.75% 1:44 1:34" at bounding box center [424, 480] width 791 height 11
click at [453, 409] on div "Loaded : 58.75% 1:40 1:45" at bounding box center [424, 480] width 791 height 11
click at [427, 269] on video "To view this video please enable JavaScript, and consider upgrading to a web br…" at bounding box center [432, 243] width 864 height 486
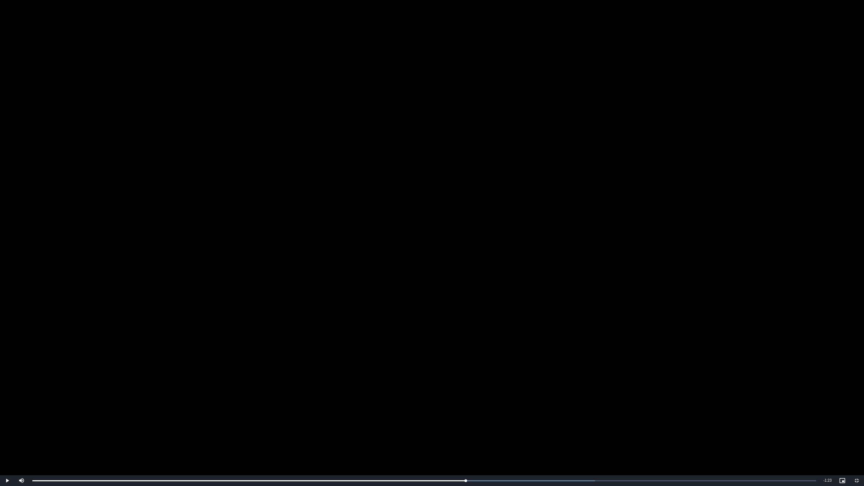
click at [427, 269] on video "To view this video please enable JavaScript, and consider upgrading to a web br…" at bounding box center [432, 243] width 864 height 486
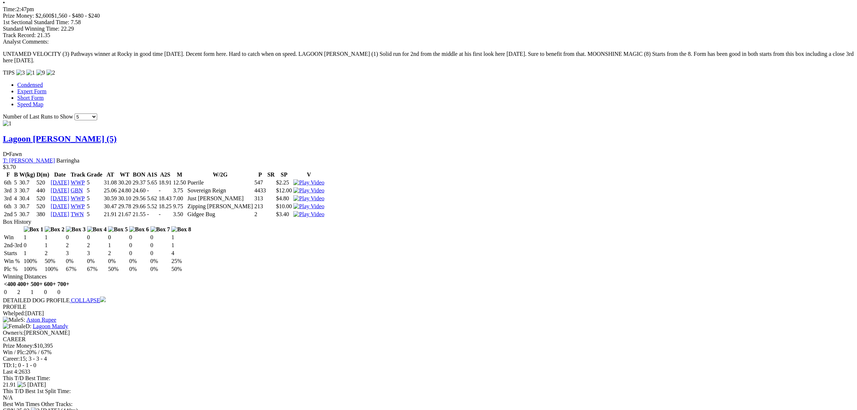
scroll to position [630, 0]
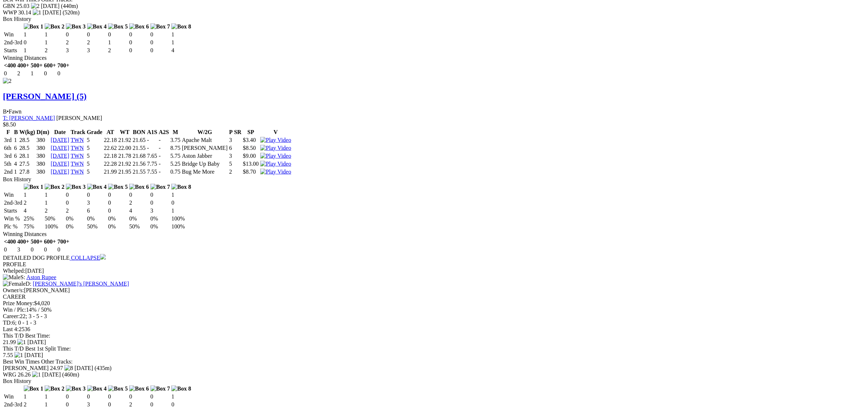
scroll to position [1035, 0]
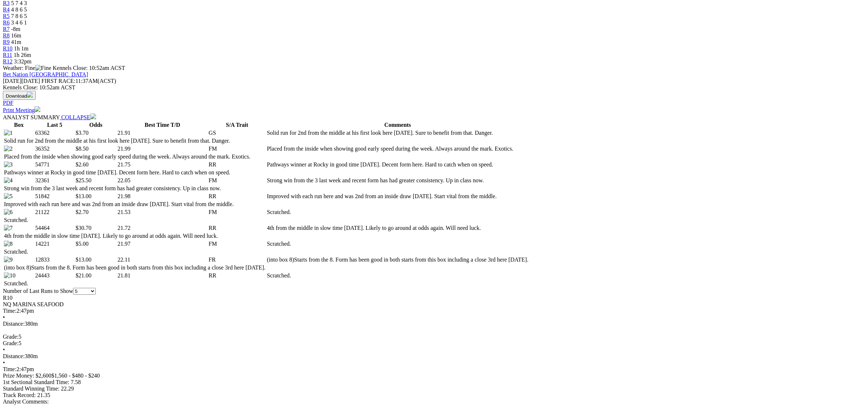
scroll to position [45, 0]
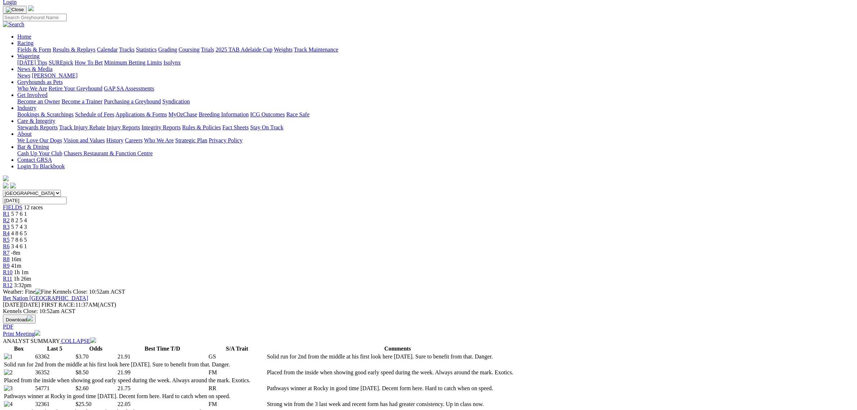
click at [51, 46] on link "Fields & Form" at bounding box center [34, 49] width 34 height 6
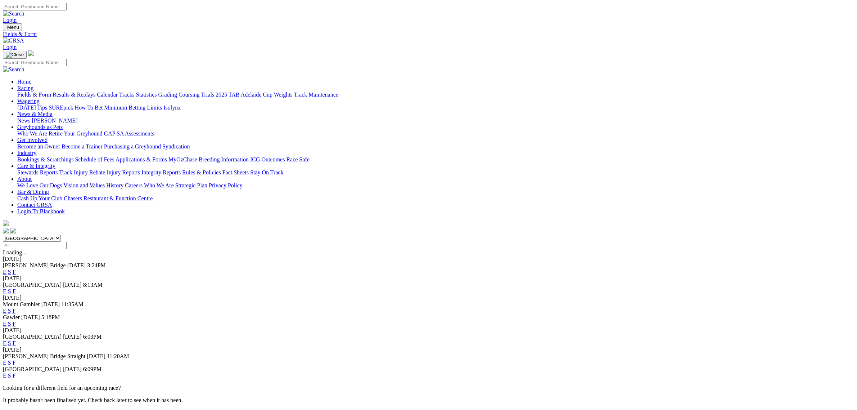
click at [61, 235] on select "South Australia New South Wales Northern Territory Queensland Tasmania Victoria…" at bounding box center [32, 238] width 58 height 7
select select "QLD"
click at [61, 235] on select "South Australia New South Wales Northern Territory Queensland Tasmania Victoria…" at bounding box center [32, 238] width 58 height 7
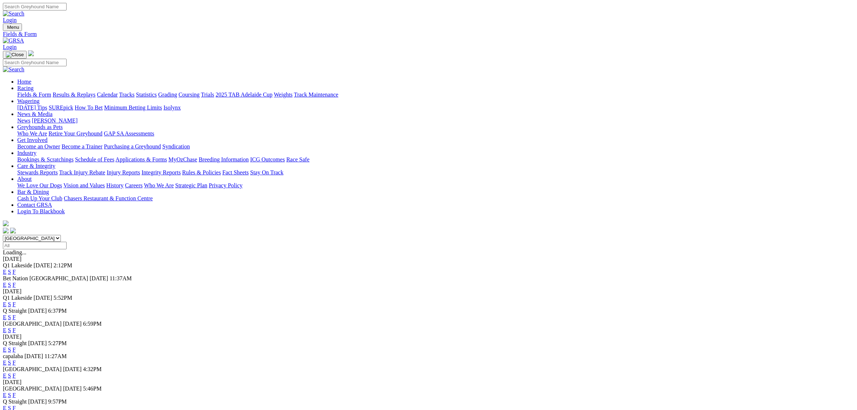
click at [6, 269] on link "E" at bounding box center [5, 272] width 4 height 6
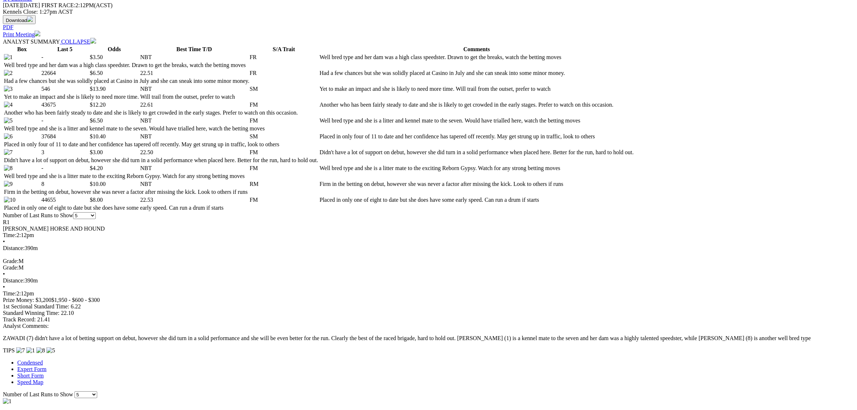
scroll to position [360, 0]
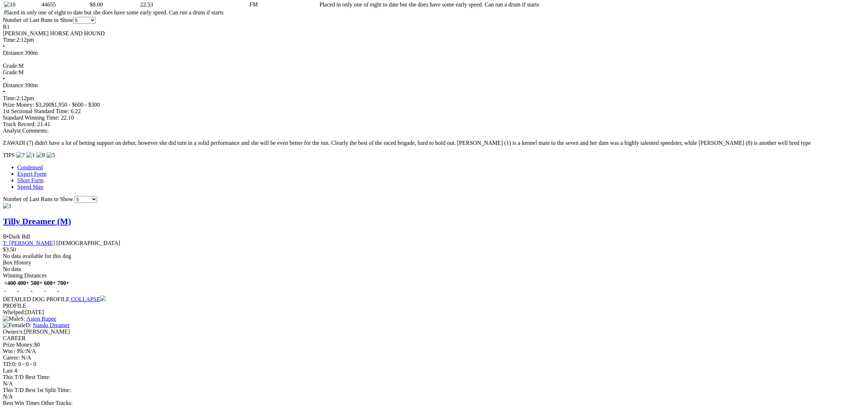
scroll to position [540, 0]
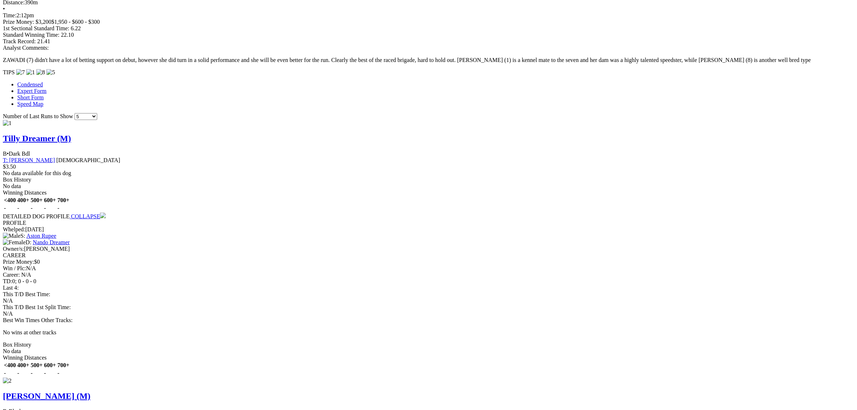
scroll to position [720, 0]
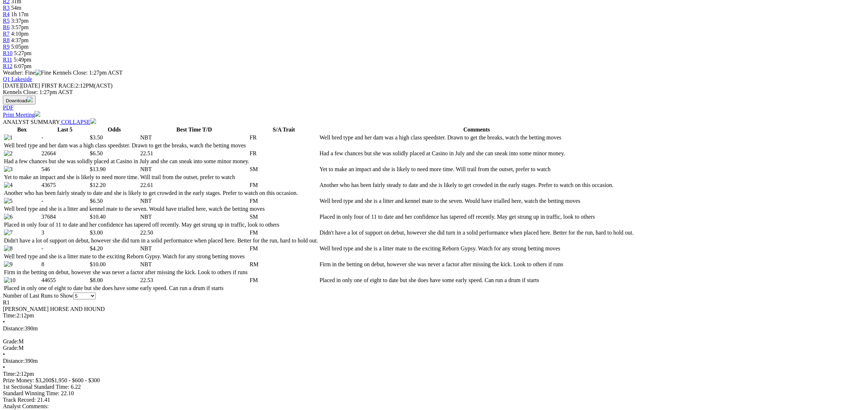
scroll to position [45, 0]
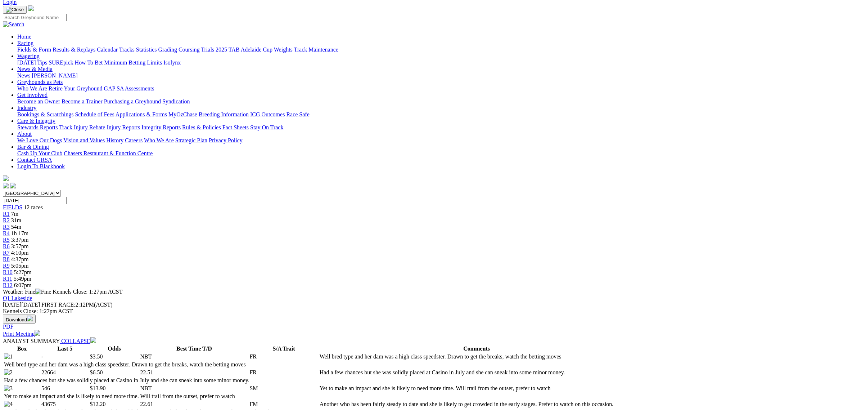
click at [10, 217] on span "R2" at bounding box center [6, 220] width 7 height 6
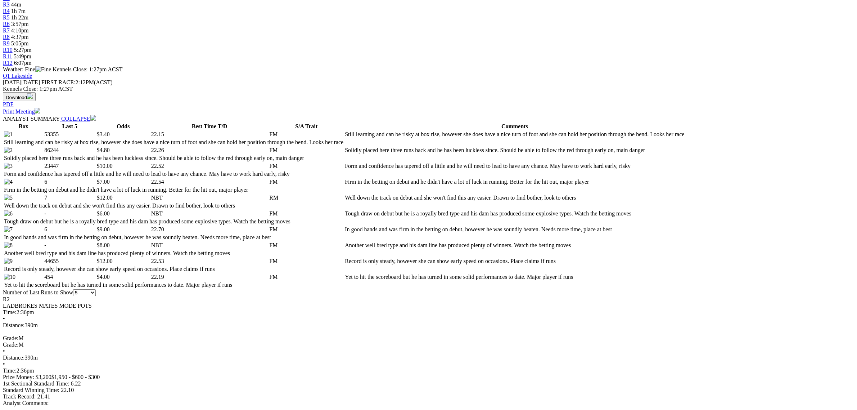
scroll to position [270, 0]
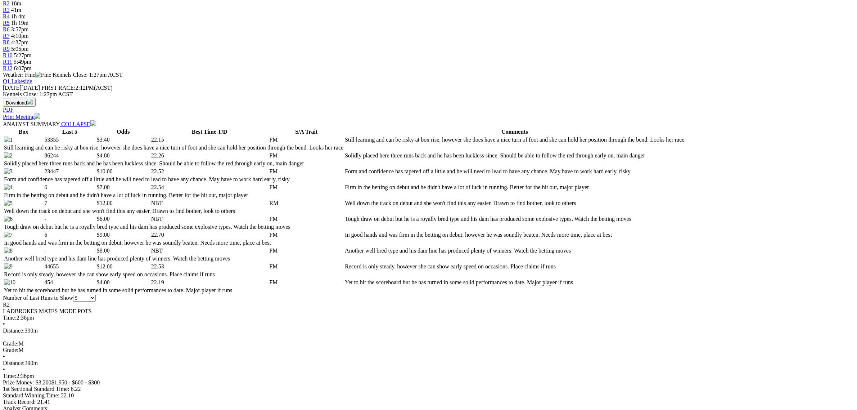
scroll to position [270, 0]
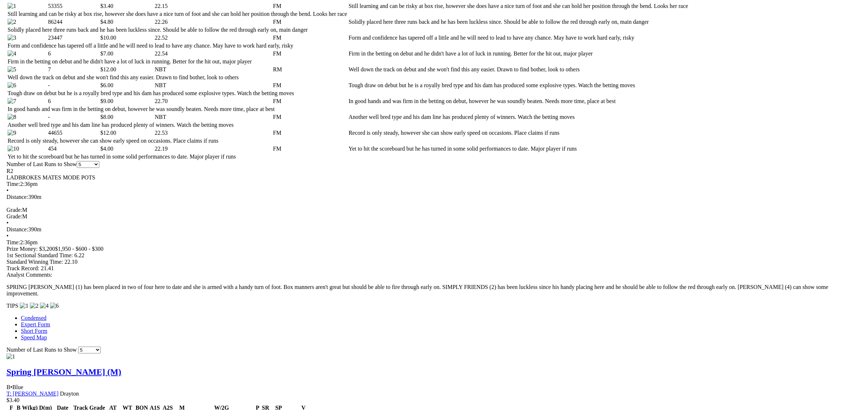
scroll to position [405, 0]
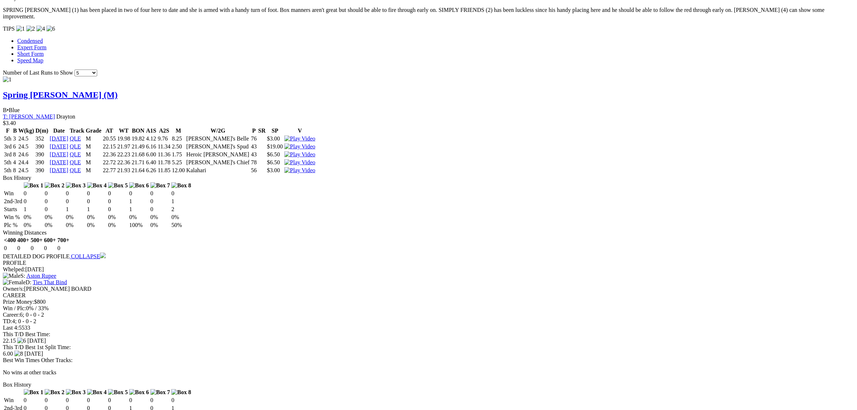
scroll to position [765, 0]
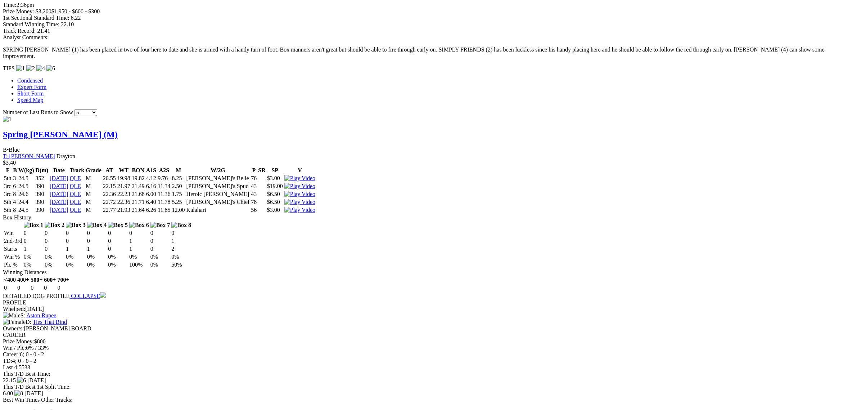
scroll to position [630, 0]
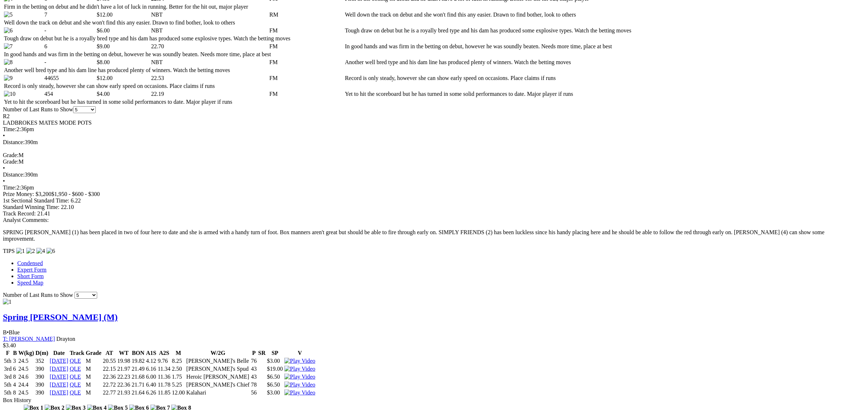
scroll to position [360, 0]
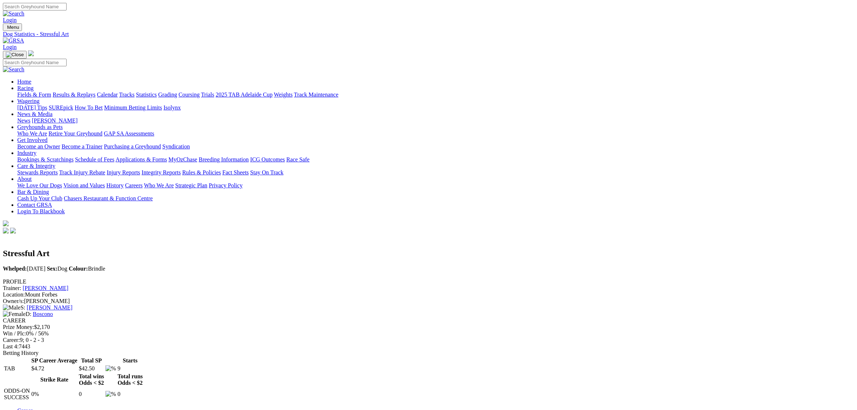
scroll to position [45, 0]
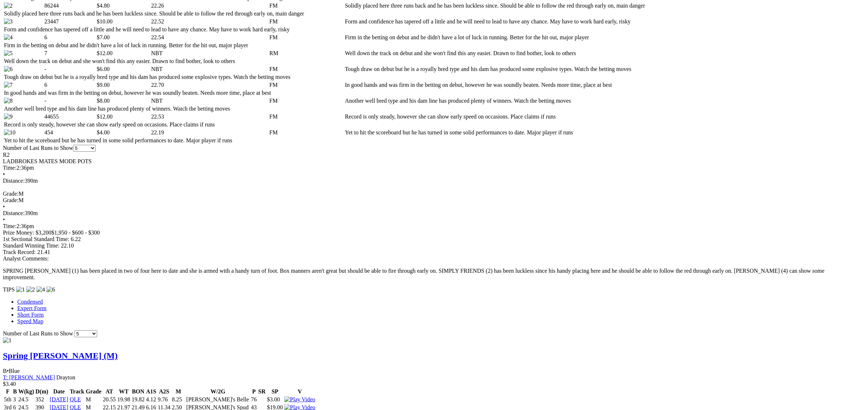
scroll to position [360, 0]
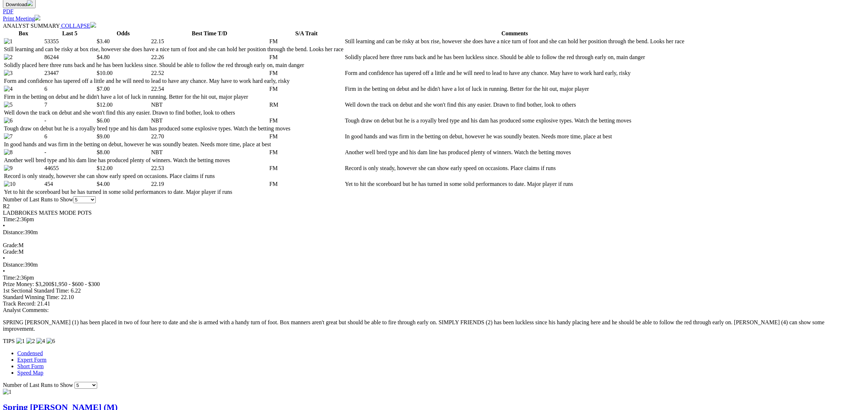
drag, startPoint x: 157, startPoint y: 276, endPoint x: 98, endPoint y: 283, distance: 59.8
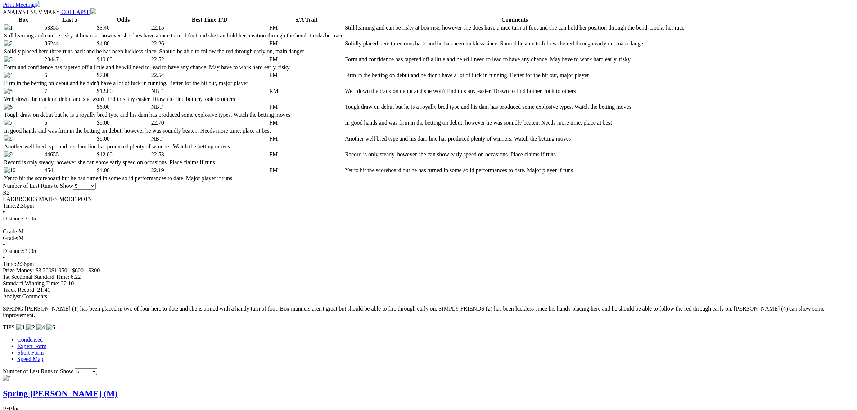
scroll to position [540, 0]
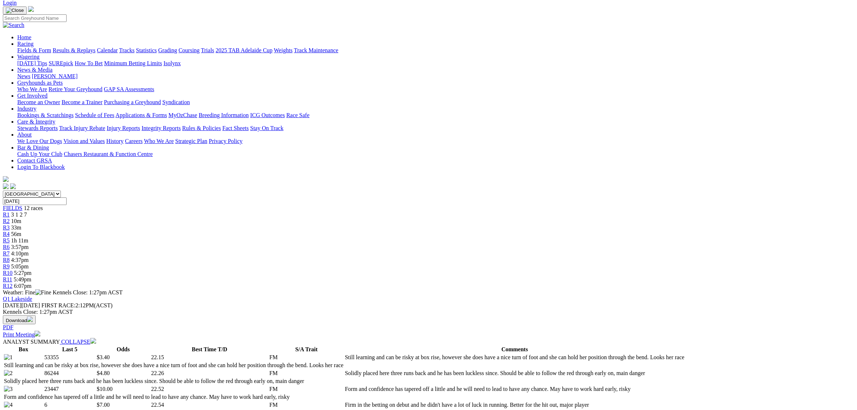
scroll to position [0, 0]
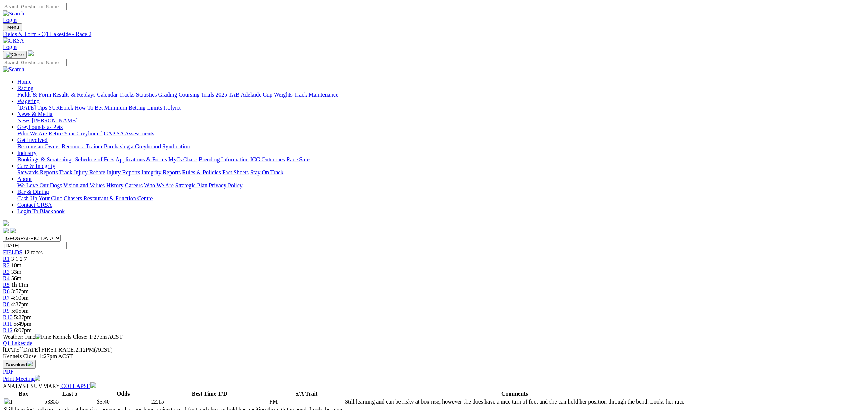
click at [10, 269] on link "R3" at bounding box center [6, 272] width 7 height 6
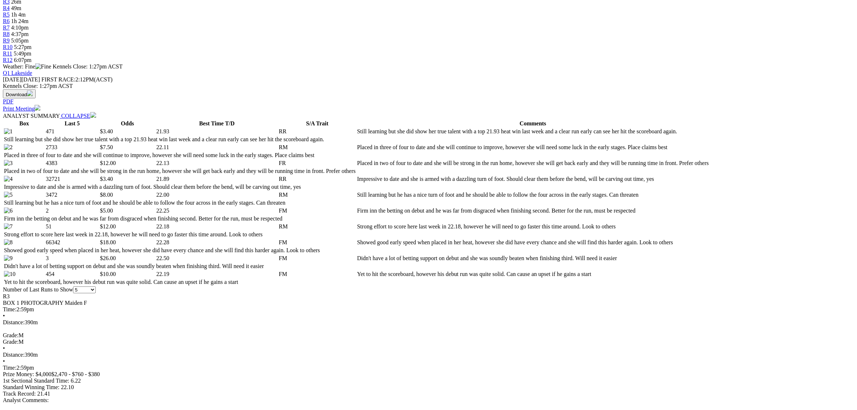
scroll to position [360, 0]
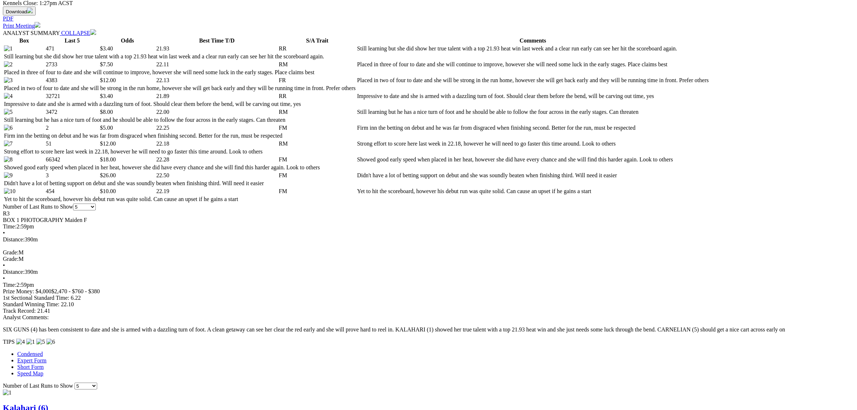
scroll to position [180, 0]
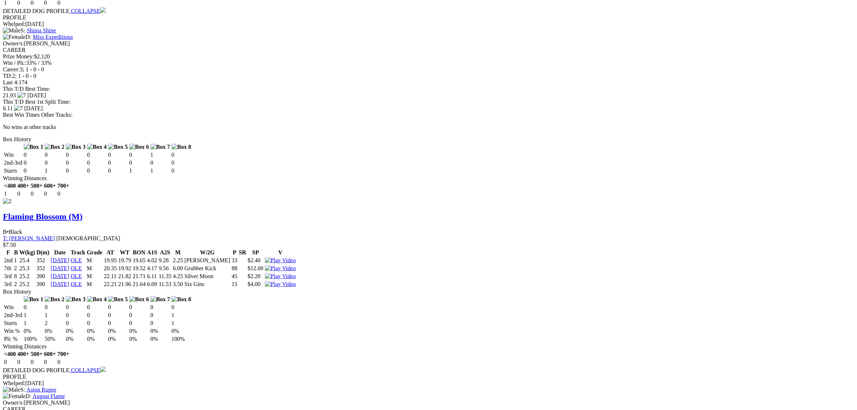
scroll to position [900, 0]
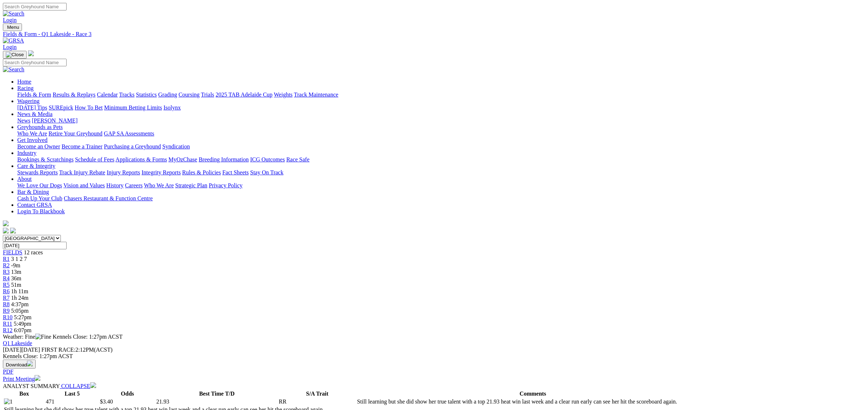
click at [369, 275] on div "R4 36m" at bounding box center [429, 278] width 852 height 6
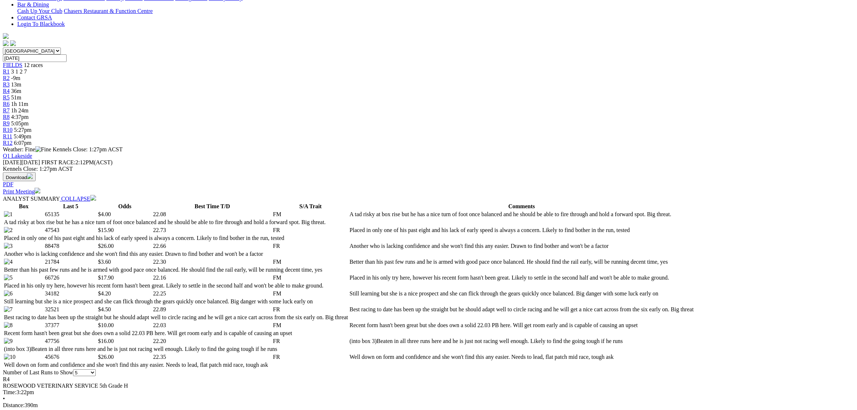
scroll to position [315, 0]
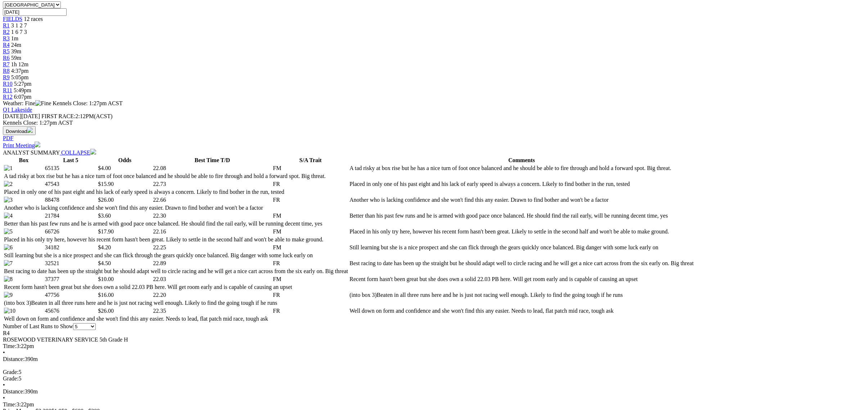
scroll to position [270, 0]
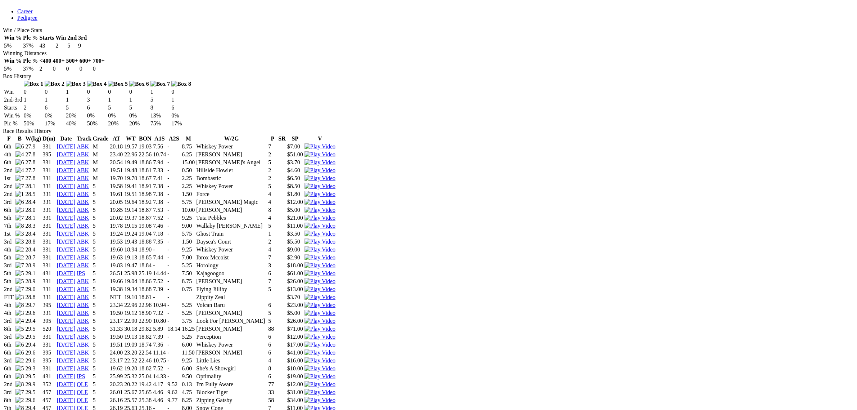
scroll to position [450, 0]
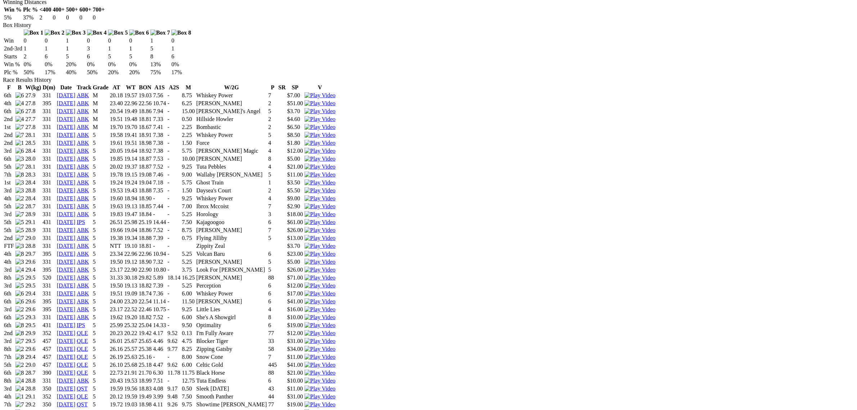
click at [336, 362] on img at bounding box center [320, 365] width 31 height 6
click at [336, 369] on img at bounding box center [320, 372] width 31 height 6
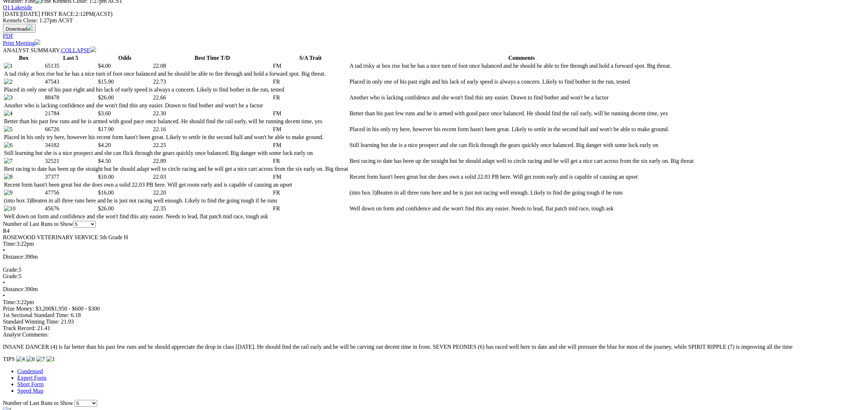
scroll to position [405, 0]
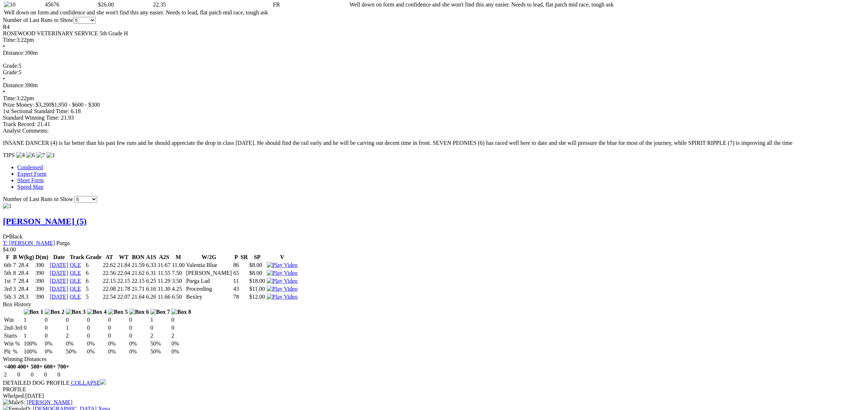
scroll to position [540, 0]
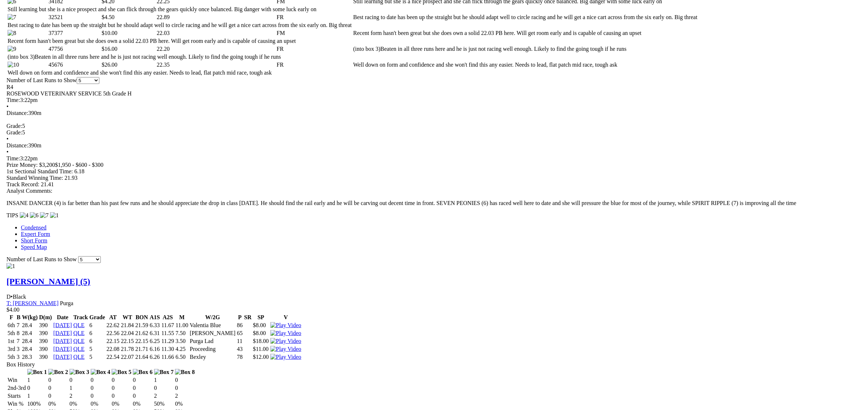
scroll to position [495, 0]
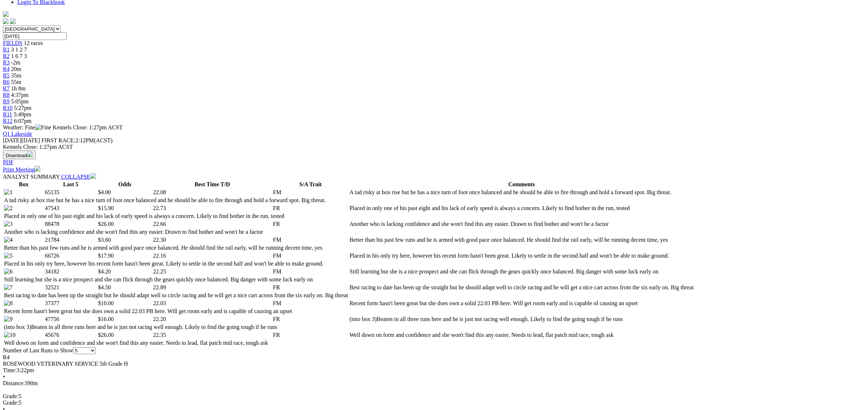
scroll to position [225, 0]
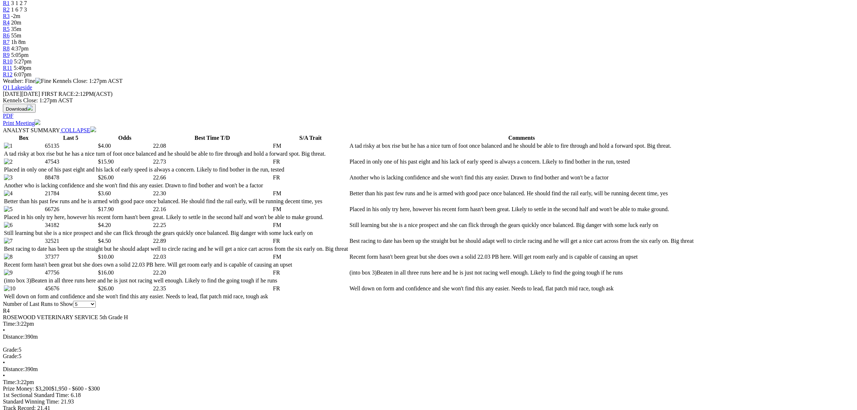
scroll to position [270, 0]
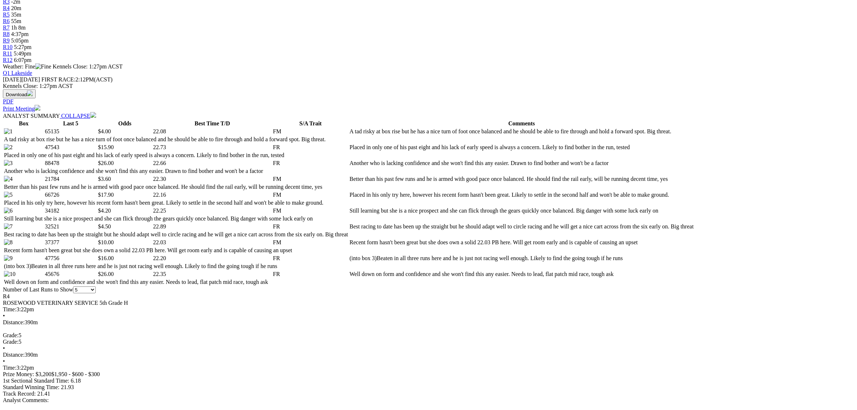
drag, startPoint x: 223, startPoint y: 256, endPoint x: 186, endPoint y: 272, distance: 40.1
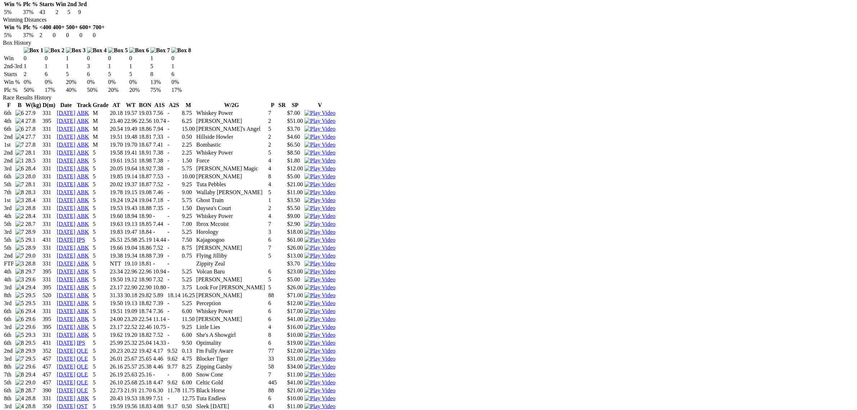
scroll to position [540, 0]
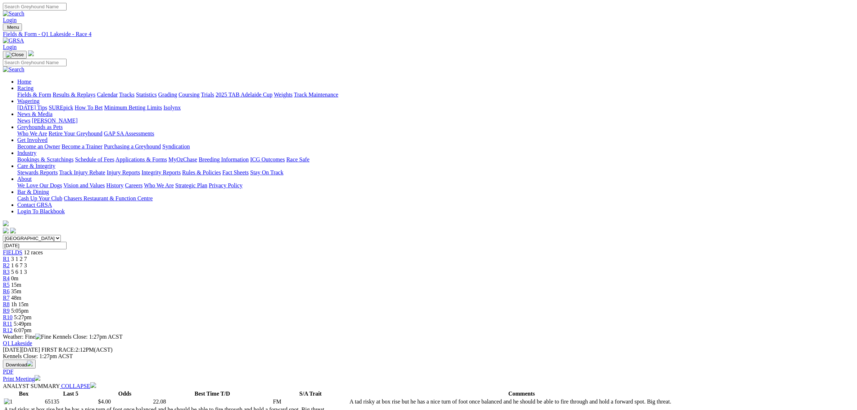
click at [21, 282] on span "15m" at bounding box center [16, 285] width 10 height 6
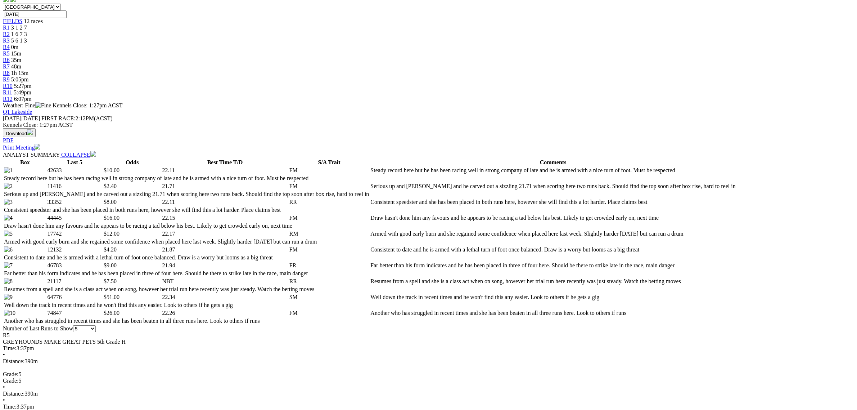
scroll to position [270, 0]
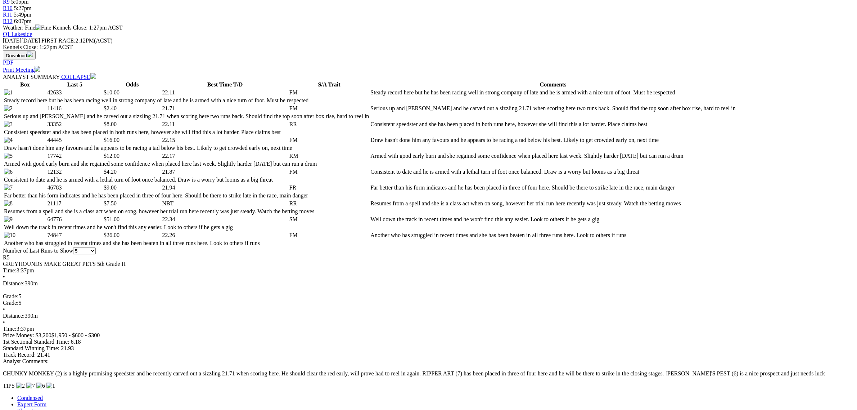
scroll to position [360, 0]
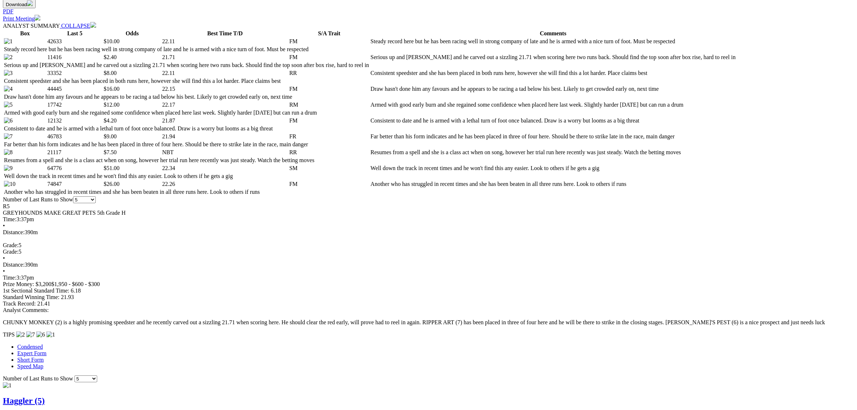
drag, startPoint x: 510, startPoint y: 221, endPoint x: 496, endPoint y: 262, distance: 43.0
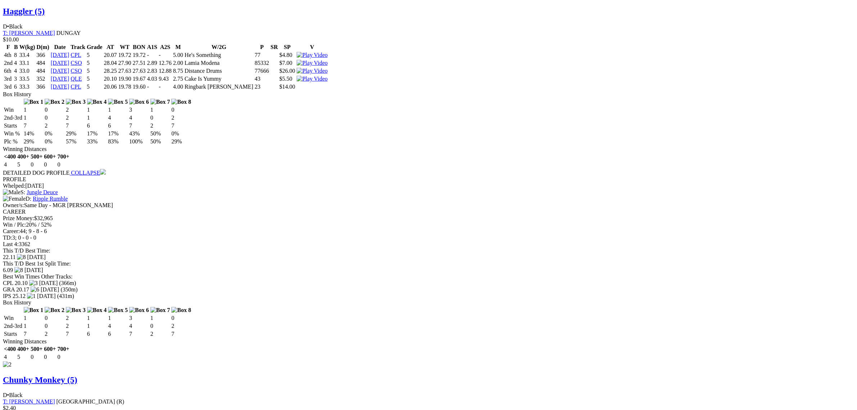
scroll to position [765, 0]
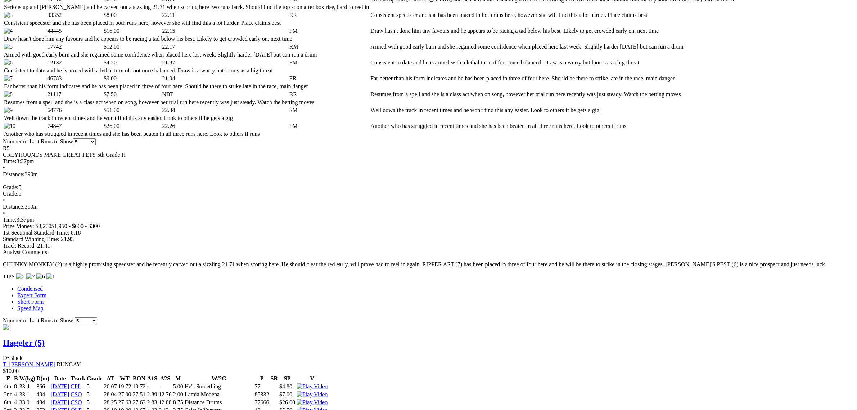
scroll to position [405, 0]
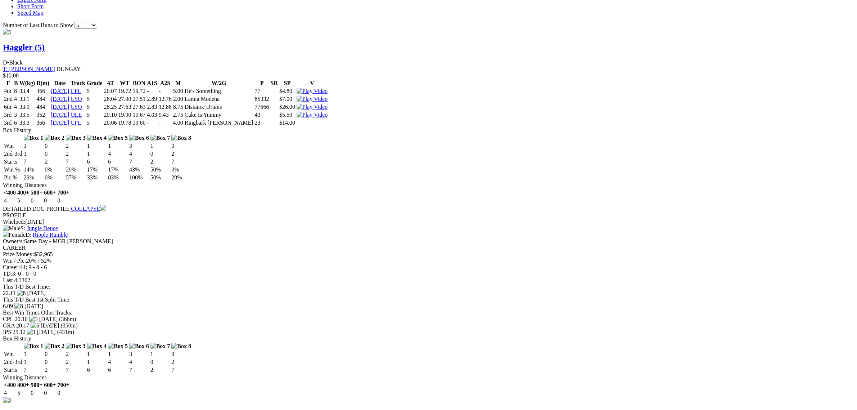
scroll to position [765, 0]
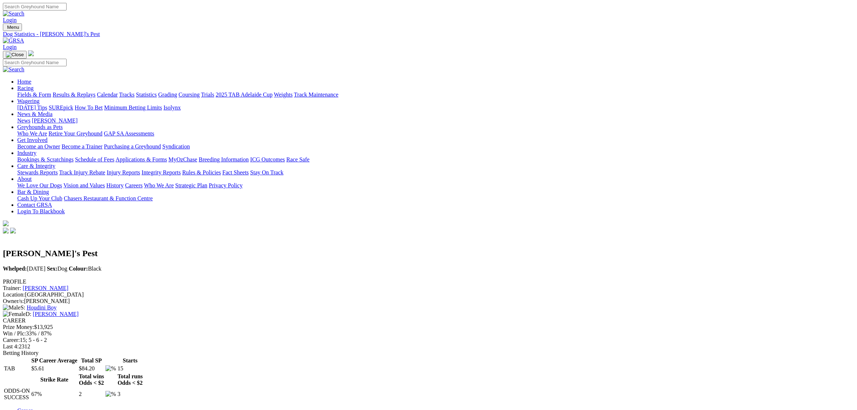
scroll to position [225, 0]
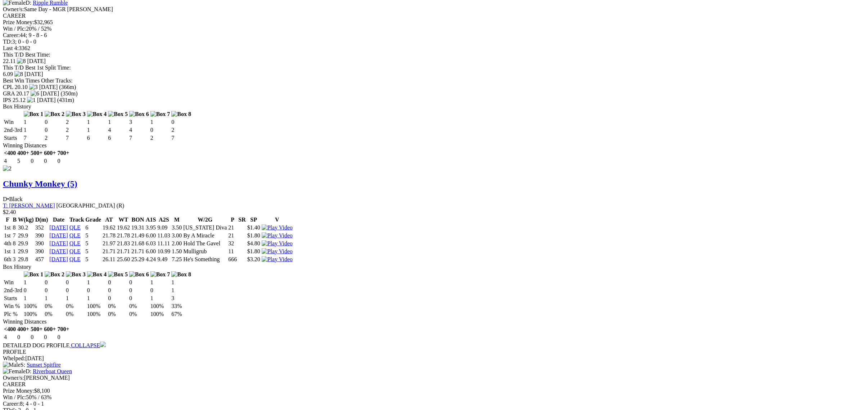
scroll to position [855, 0]
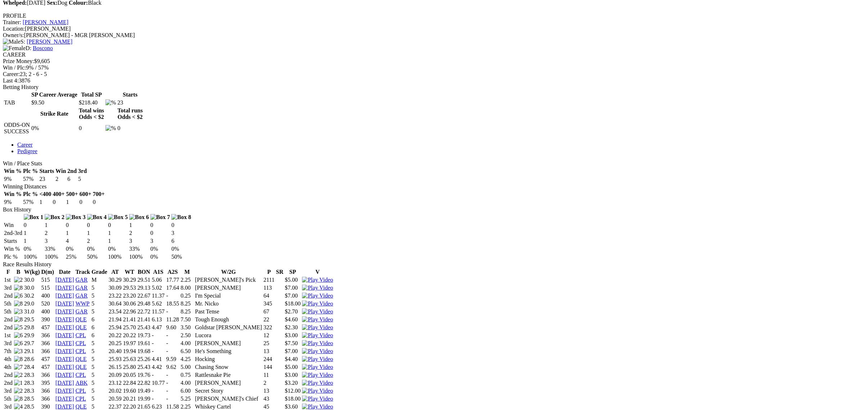
scroll to position [315, 0]
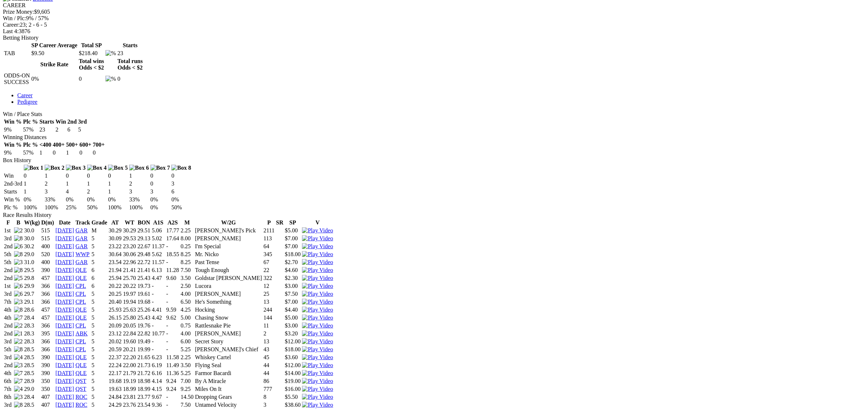
click at [333, 370] on img at bounding box center [317, 373] width 31 height 6
click at [333, 362] on img at bounding box center [317, 365] width 31 height 6
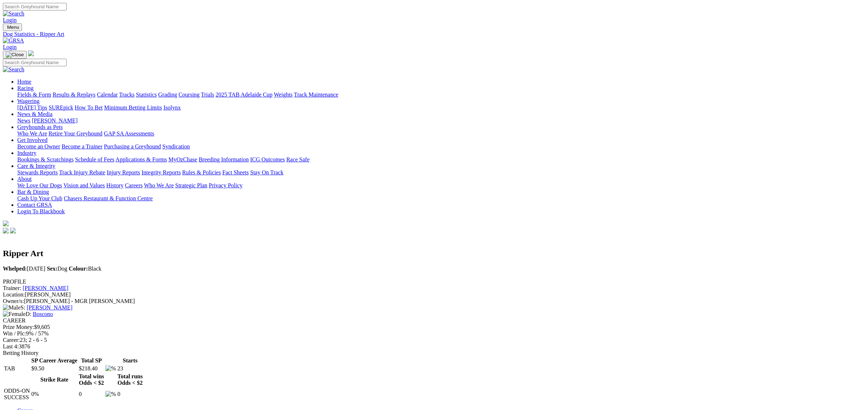
click at [51, 91] on link "Fields & Form" at bounding box center [34, 94] width 34 height 6
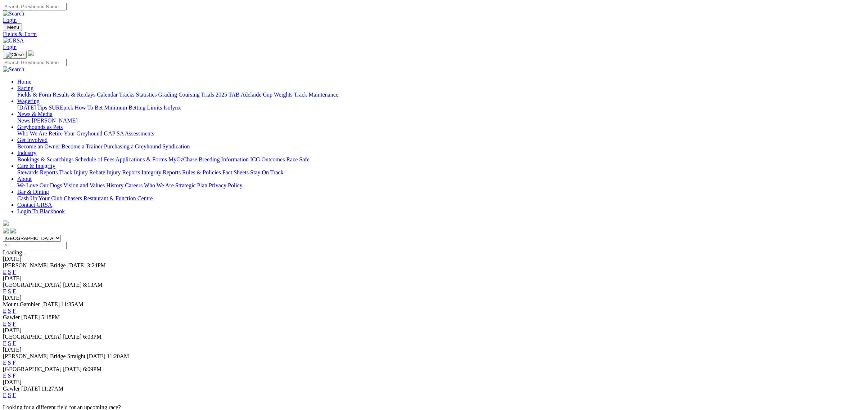
click at [61, 235] on select "[GEOGRAPHIC_DATA] [GEOGRAPHIC_DATA] [GEOGRAPHIC_DATA] [GEOGRAPHIC_DATA] [GEOGRA…" at bounding box center [32, 238] width 58 height 7
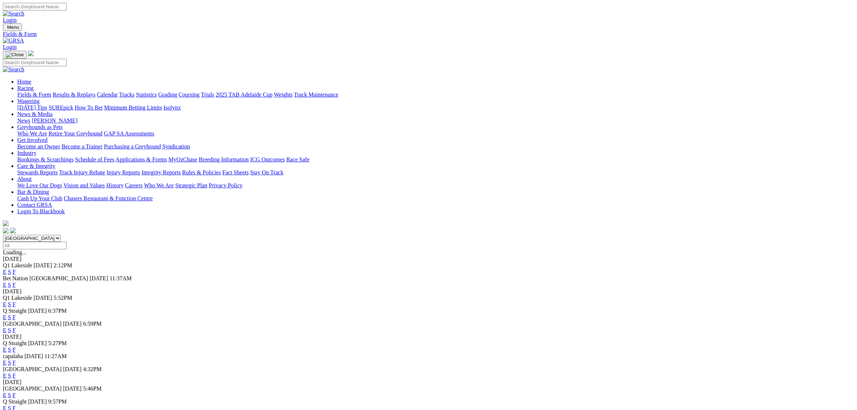
click at [61, 235] on select "[GEOGRAPHIC_DATA] [GEOGRAPHIC_DATA] [GEOGRAPHIC_DATA] [GEOGRAPHIC_DATA] [GEOGRA…" at bounding box center [32, 238] width 58 height 7
select select "SA"
click at [61, 235] on select "[GEOGRAPHIC_DATA] [GEOGRAPHIC_DATA] [GEOGRAPHIC_DATA] [GEOGRAPHIC_DATA] [GEOGRA…" at bounding box center [32, 238] width 58 height 7
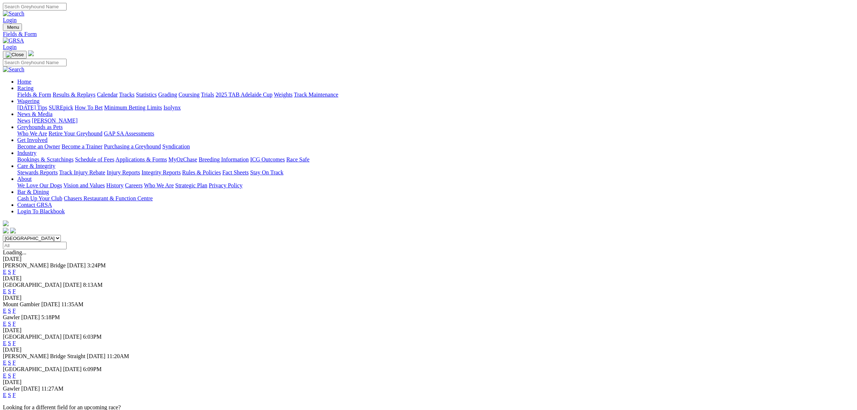
click at [6, 269] on link "E" at bounding box center [5, 272] width 4 height 6
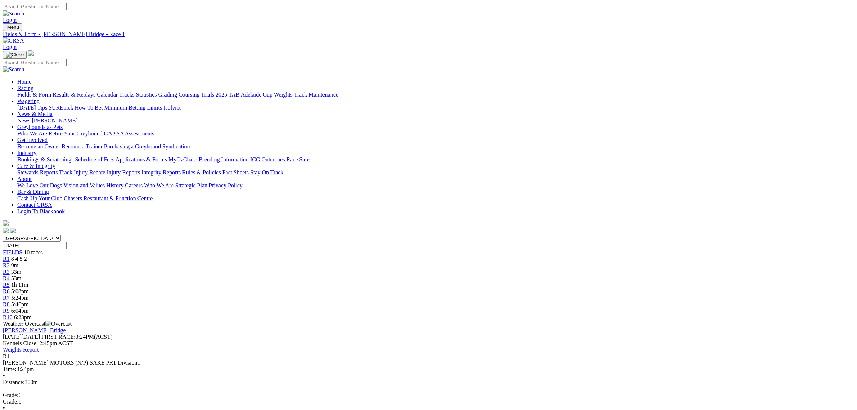
click at [21, 275] on span "53m" at bounding box center [16, 278] width 10 height 6
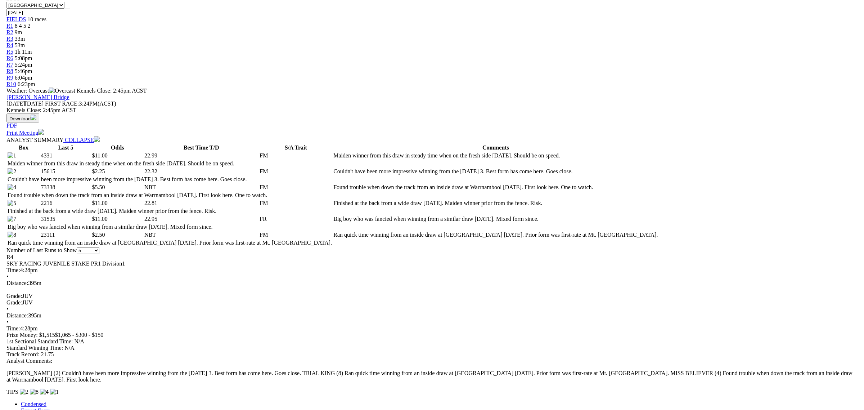
scroll to position [270, 0]
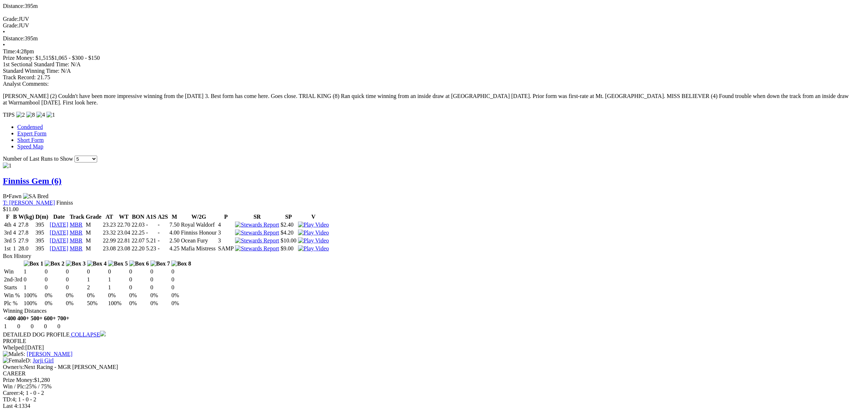
scroll to position [630, 0]
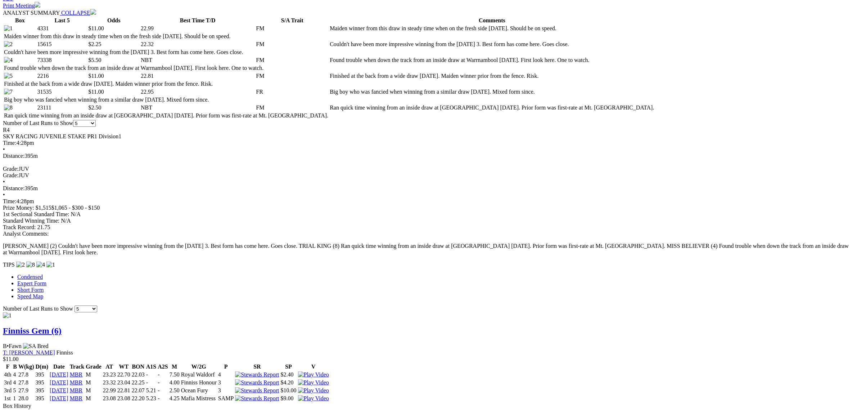
scroll to position [45, 0]
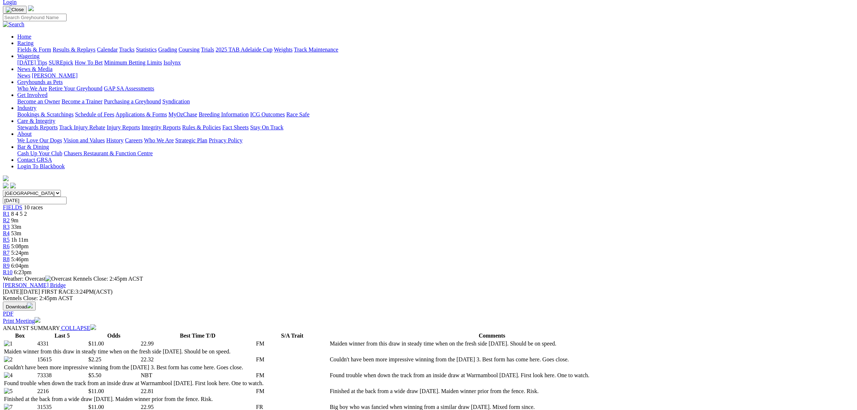
click at [51, 46] on link "Fields & Form" at bounding box center [34, 49] width 34 height 6
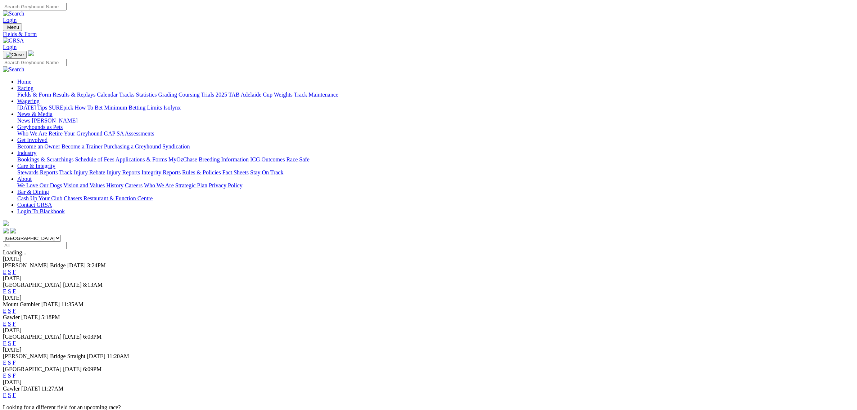
select select "QLD"
click at [61, 235] on select "South Australia New South Wales Northern Territory Queensland Tasmania Victoria…" at bounding box center [32, 238] width 58 height 7
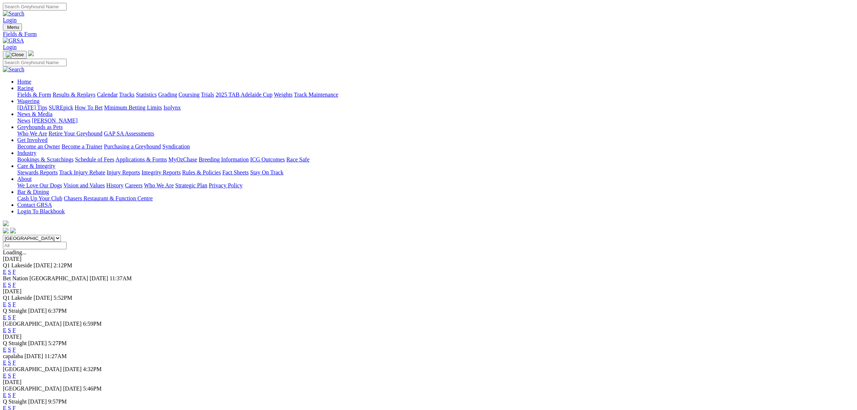
click at [6, 269] on link "E" at bounding box center [5, 272] width 4 height 6
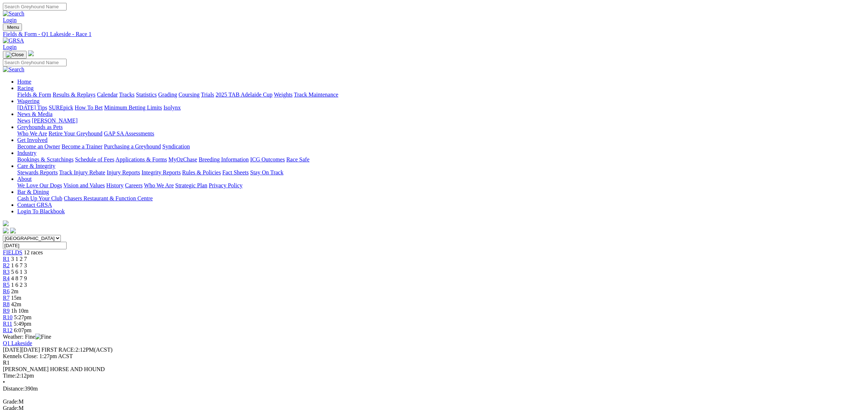
click at [18, 288] on span "2m" at bounding box center [14, 291] width 7 height 6
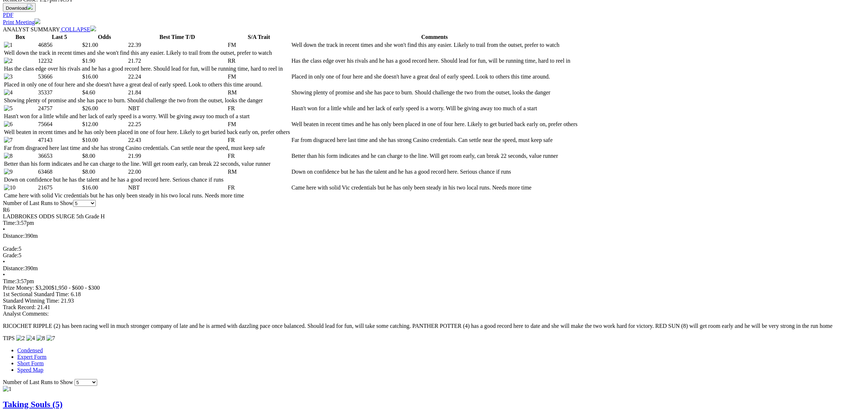
scroll to position [360, 0]
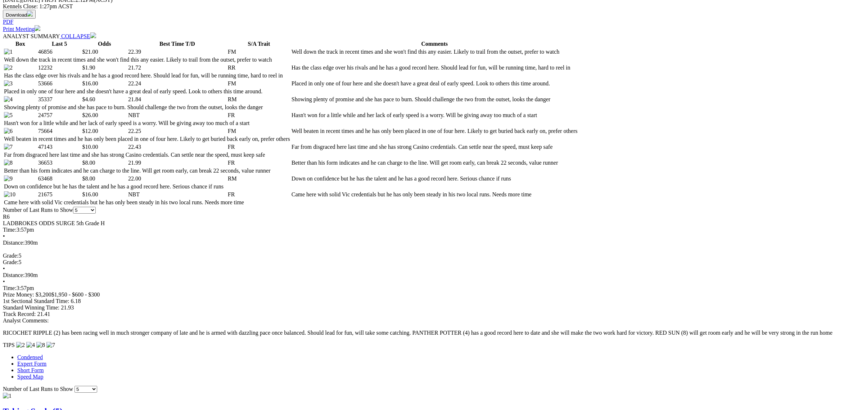
scroll to position [405, 0]
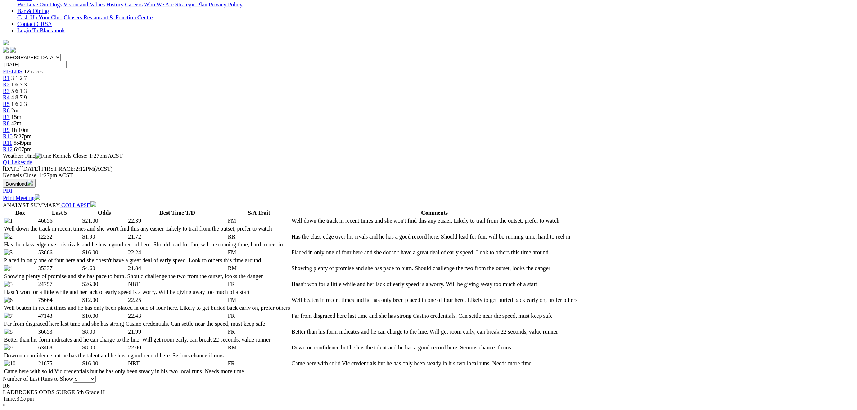
scroll to position [0, 0]
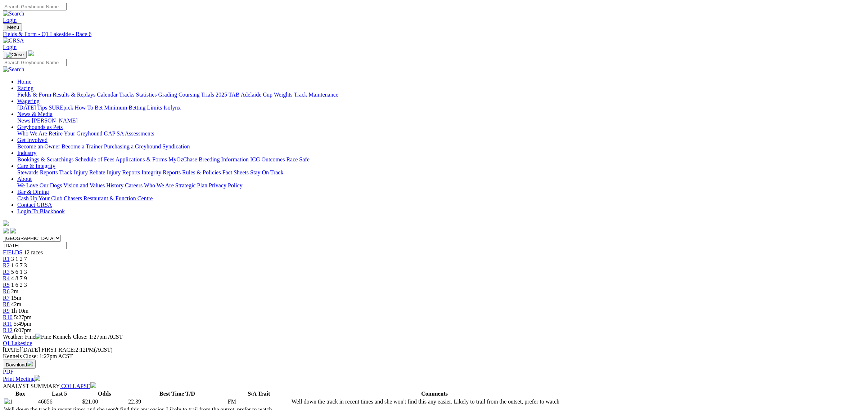
drag, startPoint x: 557, startPoint y: 115, endPoint x: 332, endPoint y: 138, distance: 225.9
click at [32, 314] on span "5:27pm" at bounding box center [23, 317] width 18 height 6
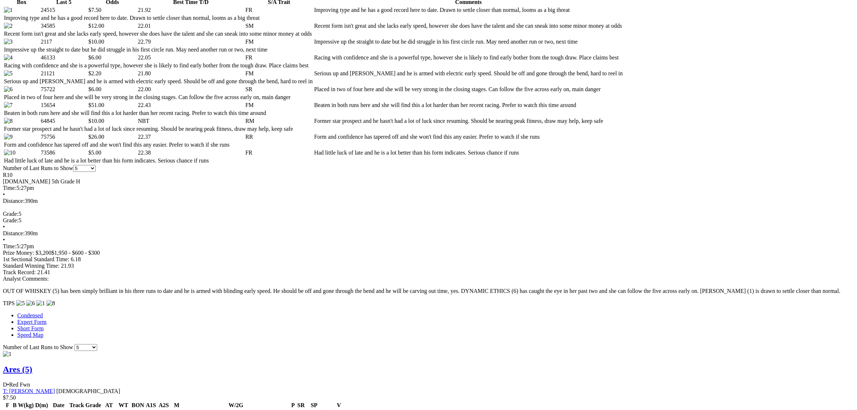
scroll to position [405, 0]
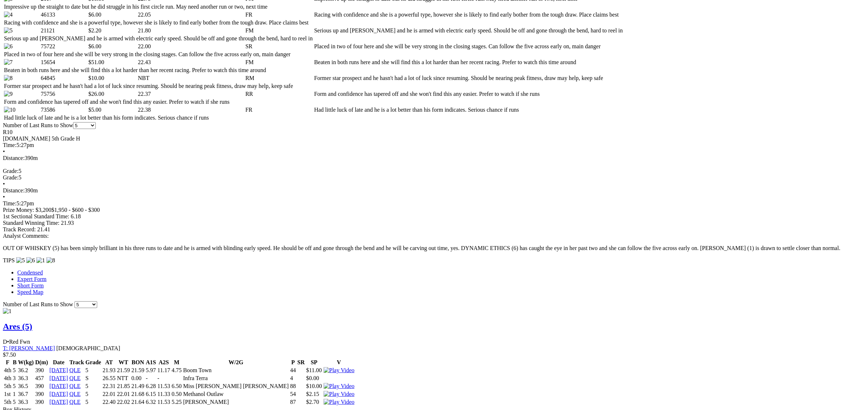
scroll to position [450, 0]
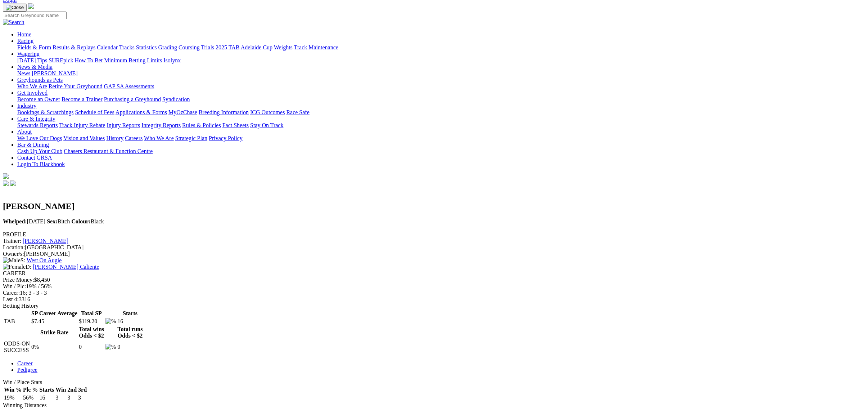
scroll to position [90, 0]
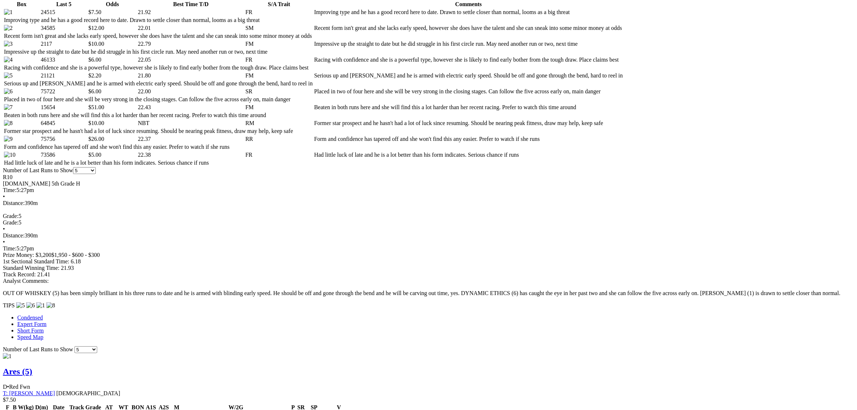
scroll to position [405, 0]
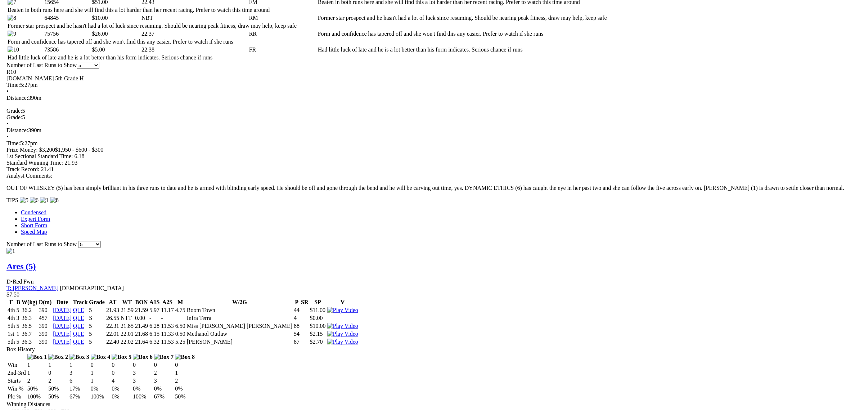
scroll to position [585, 0]
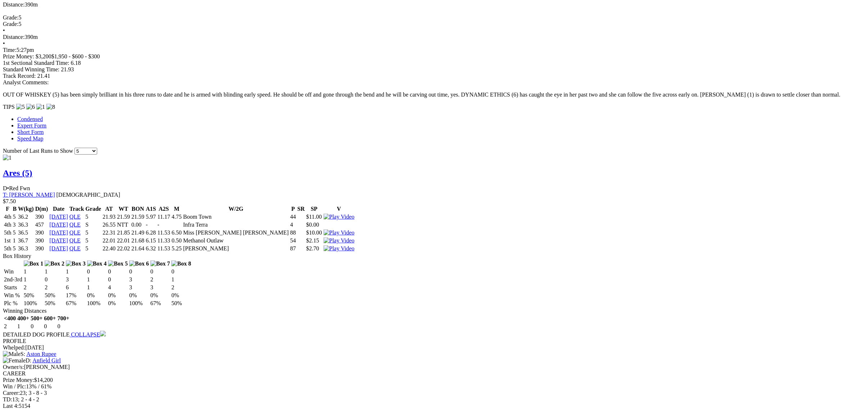
scroll to position [720, 0]
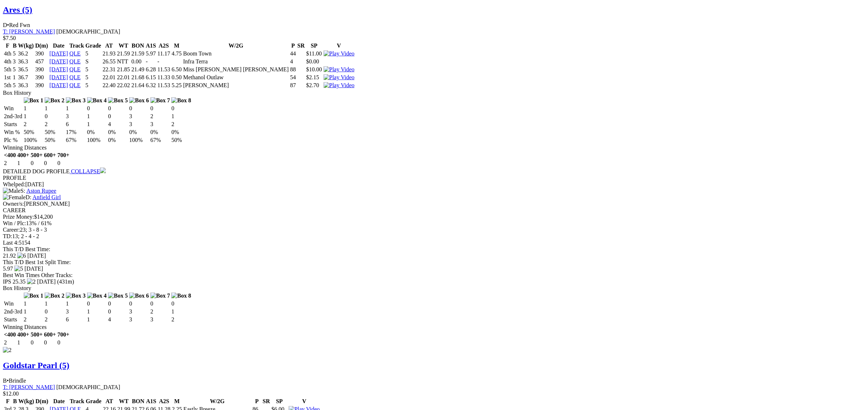
scroll to position [765, 0]
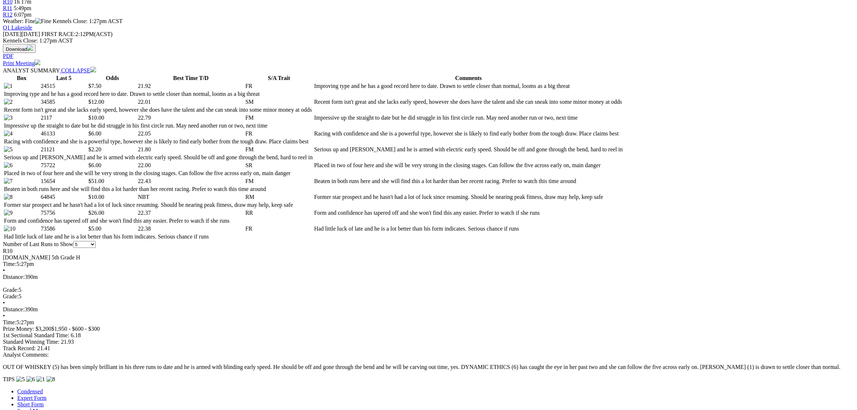
scroll to position [315, 0]
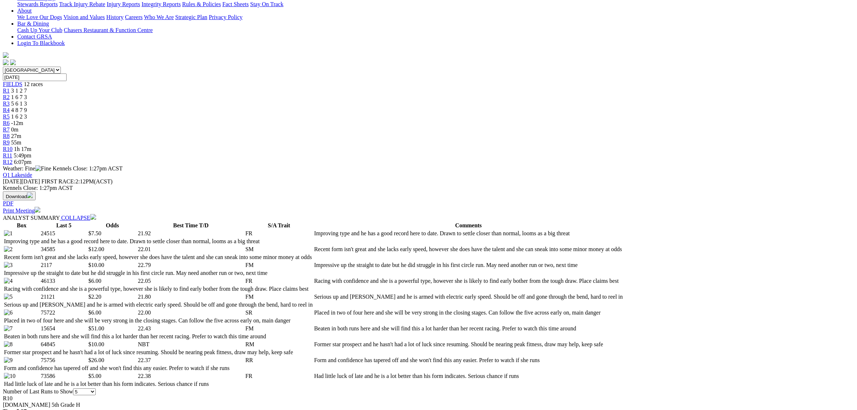
scroll to position [45, 0]
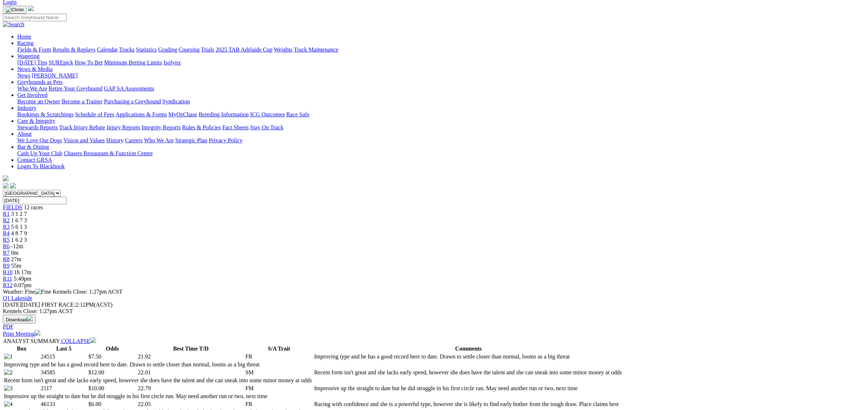
click at [525, 263] on div "R9 55m" at bounding box center [429, 266] width 852 height 6
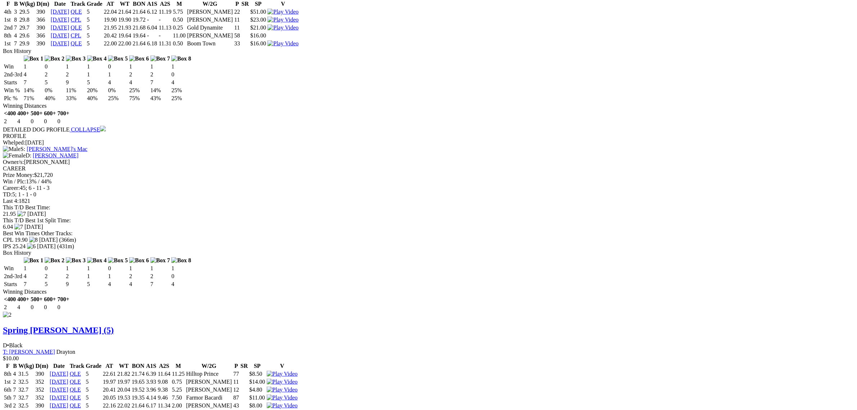
scroll to position [855, 0]
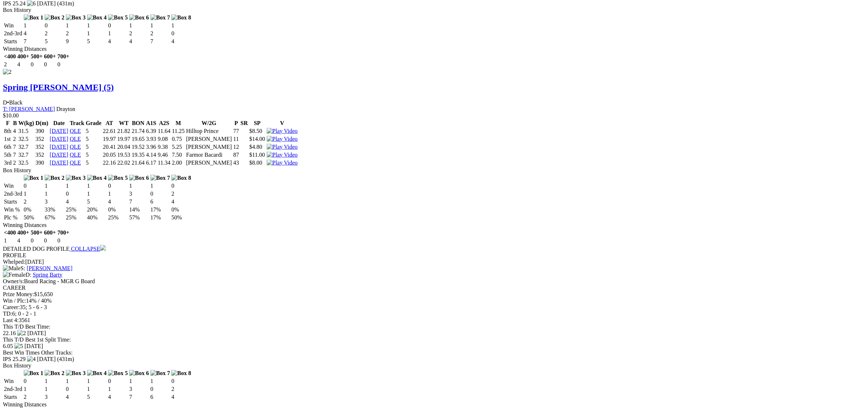
scroll to position [945, 0]
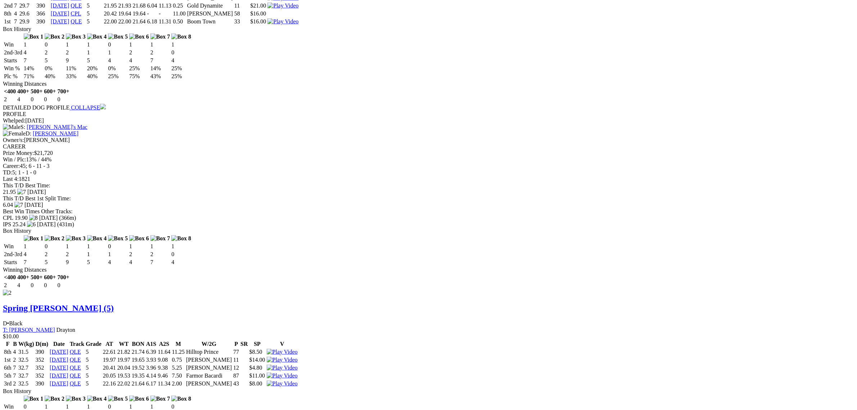
scroll to position [810, 0]
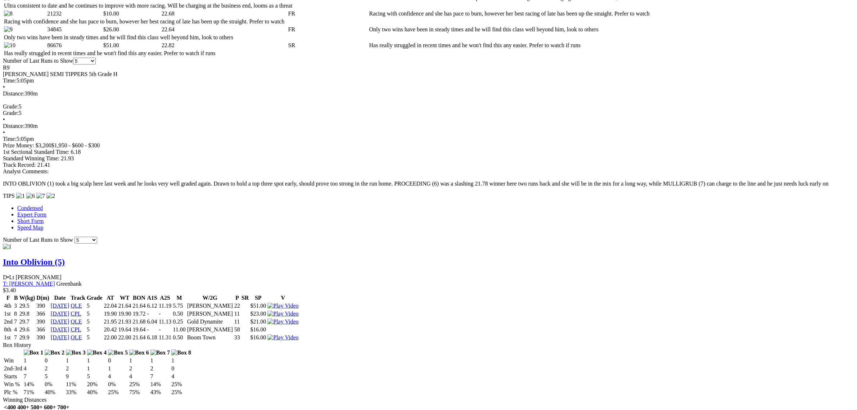
scroll to position [495, 0]
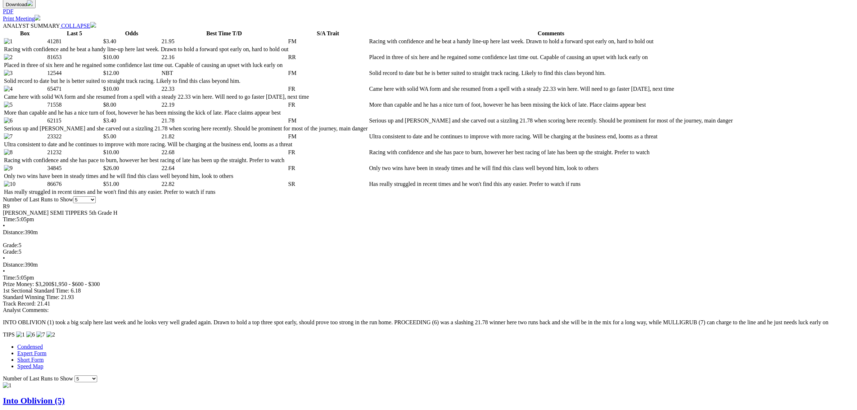
scroll to position [315, 0]
